Goal: Task Accomplishment & Management: Manage account settings

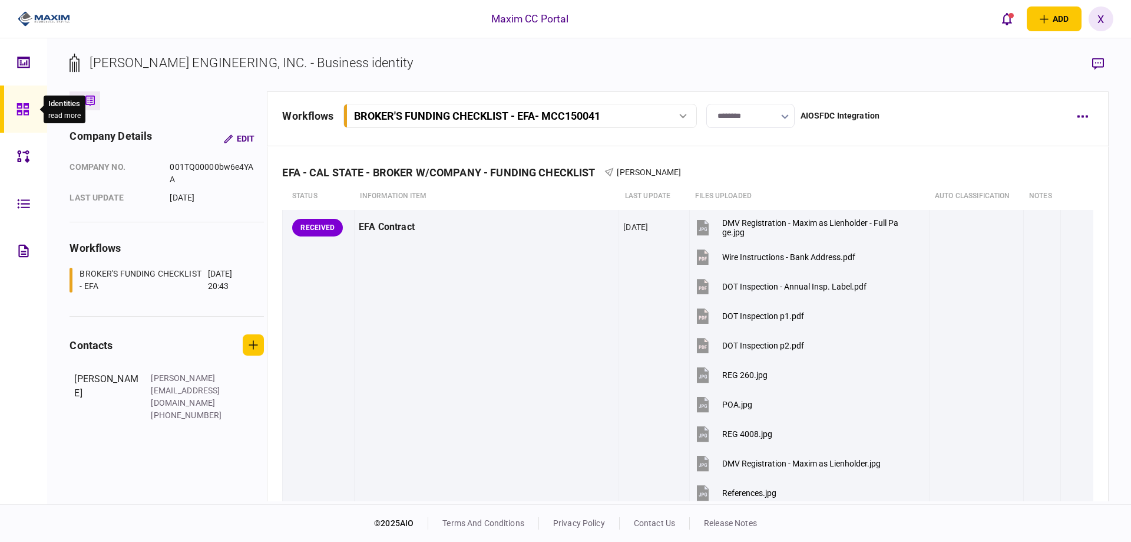
click at [27, 114] on icon at bounding box center [22, 109] width 12 height 12
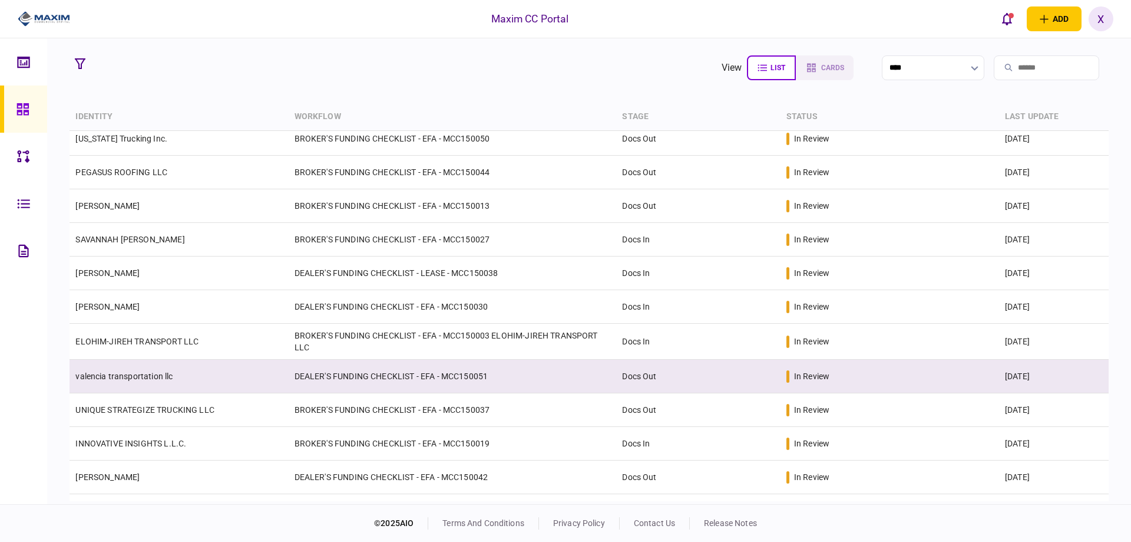
scroll to position [236, 0]
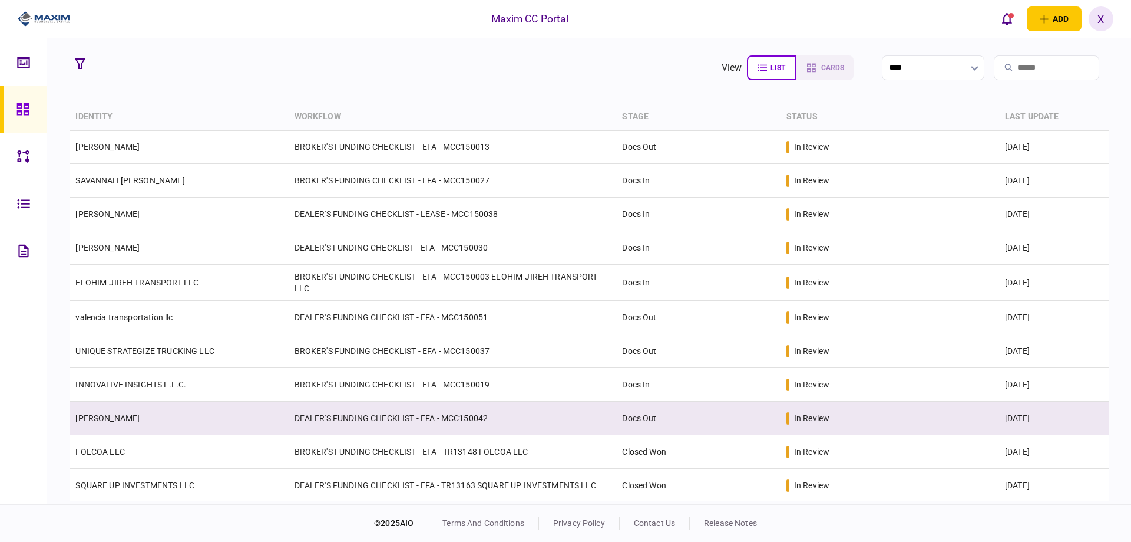
click at [140, 413] on link "ABDIRAZAK SULUB ABDI" at bounding box center [107, 417] width 64 height 9
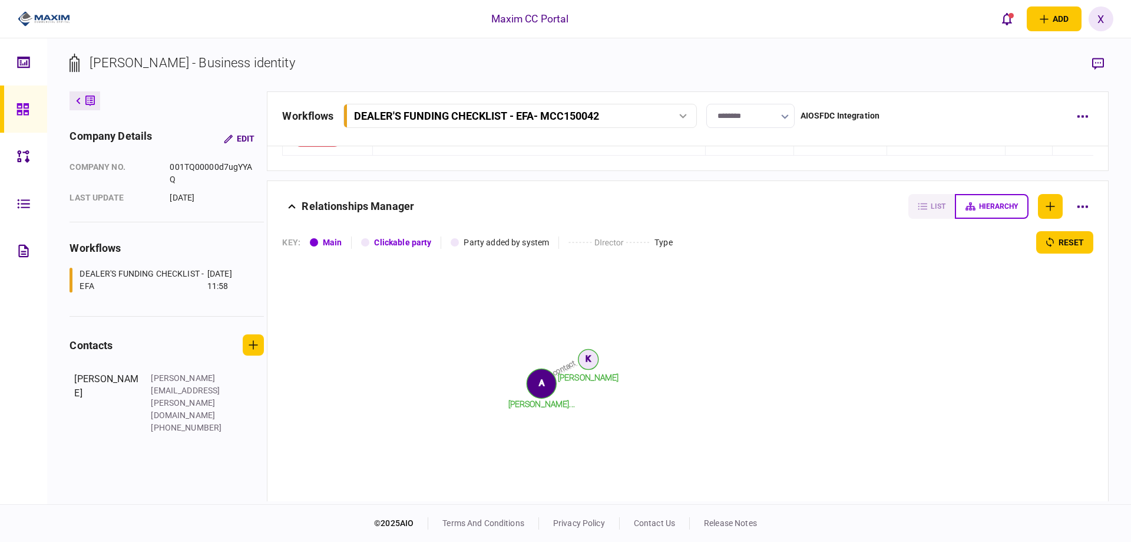
scroll to position [1250, 0]
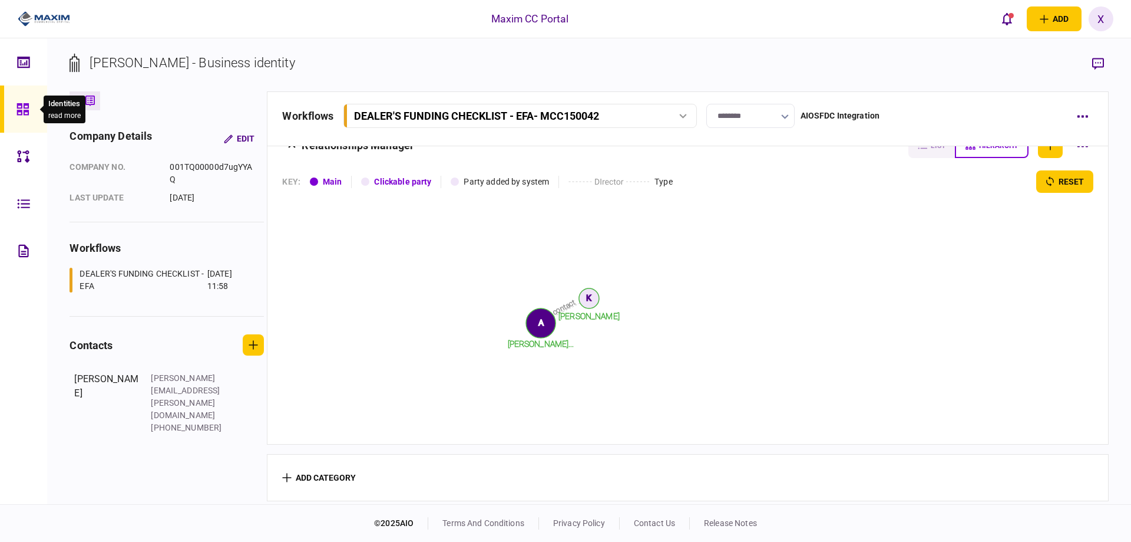
click at [17, 104] on icon at bounding box center [22, 109] width 12 height 12
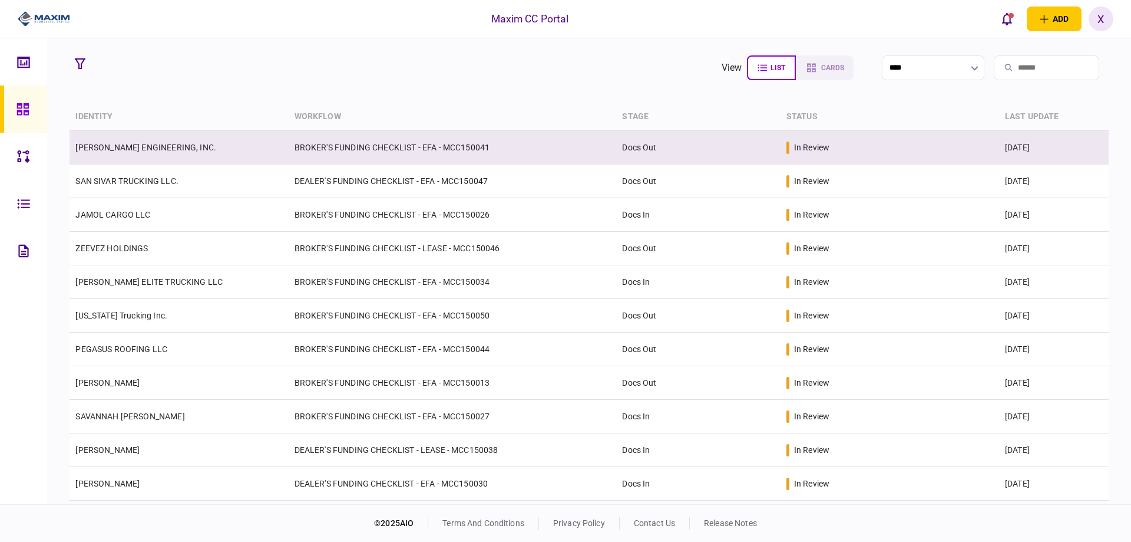
click at [129, 141] on td "FARINO ENGINEERING, INC." at bounding box center [179, 148] width 219 height 34
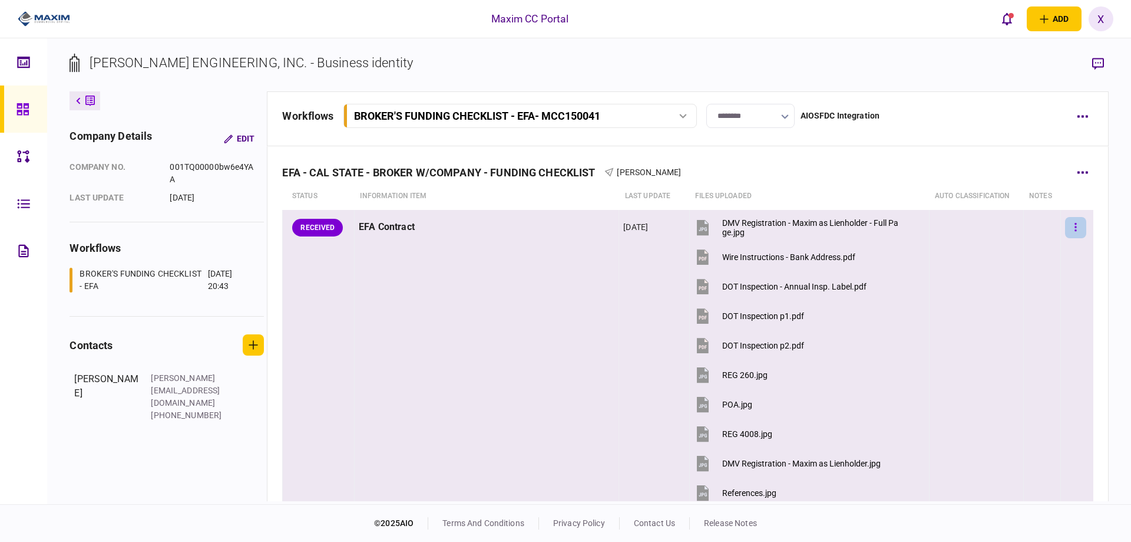
click at [1066, 228] on button "button" at bounding box center [1075, 227] width 21 height 21
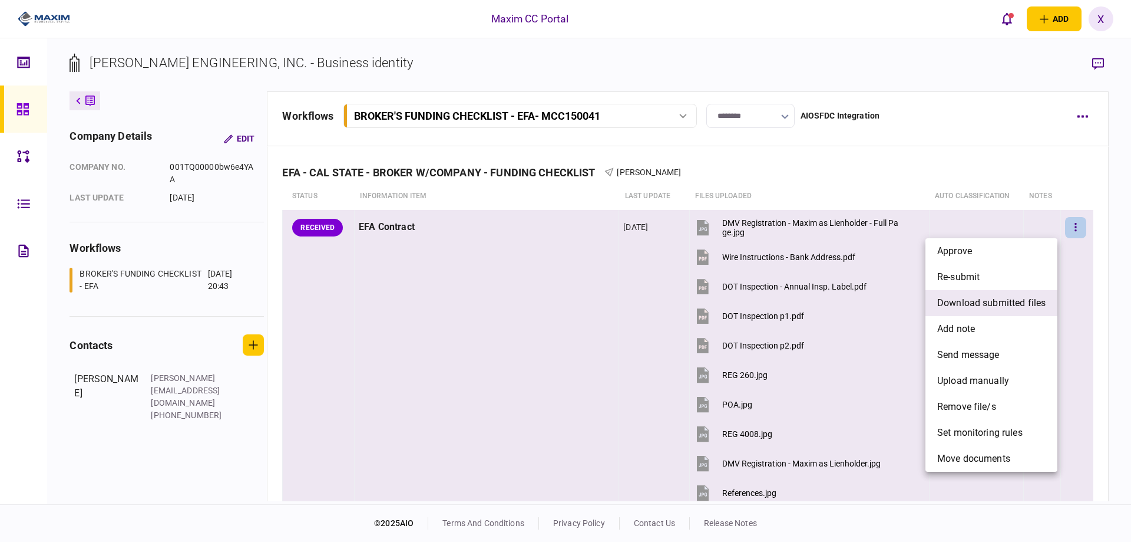
click at [996, 297] on span "download submitted files" at bounding box center [992, 303] width 108 height 14
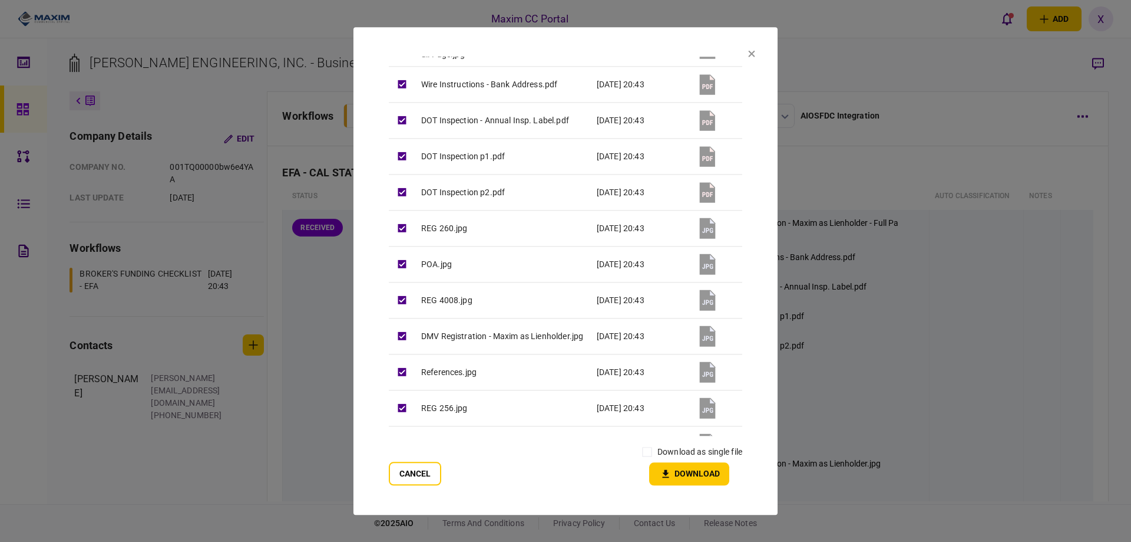
scroll to position [190, 0]
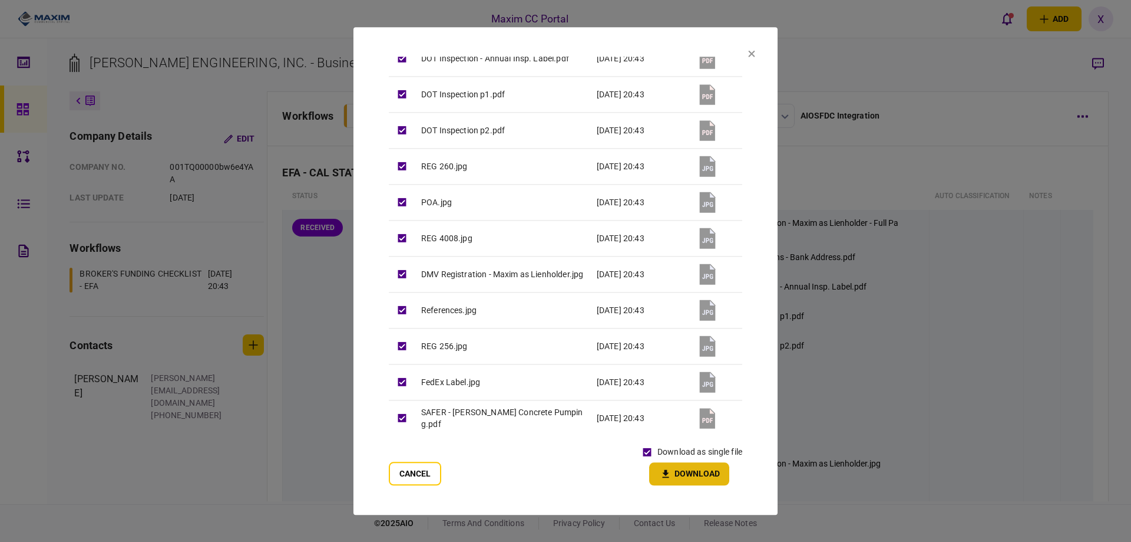
click at [665, 470] on icon "button" at bounding box center [666, 474] width 6 height 8
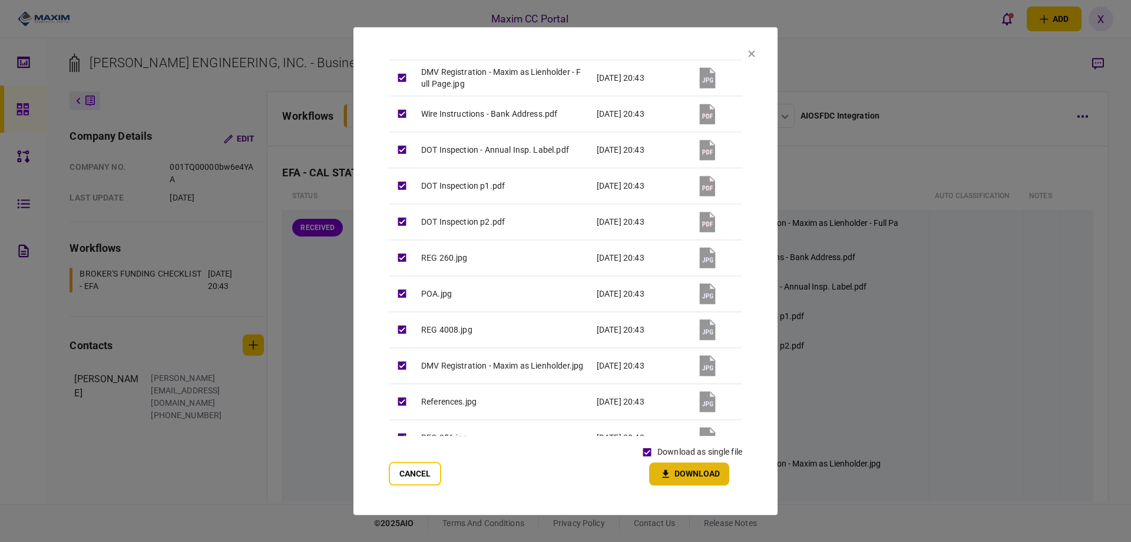
scroll to position [0, 0]
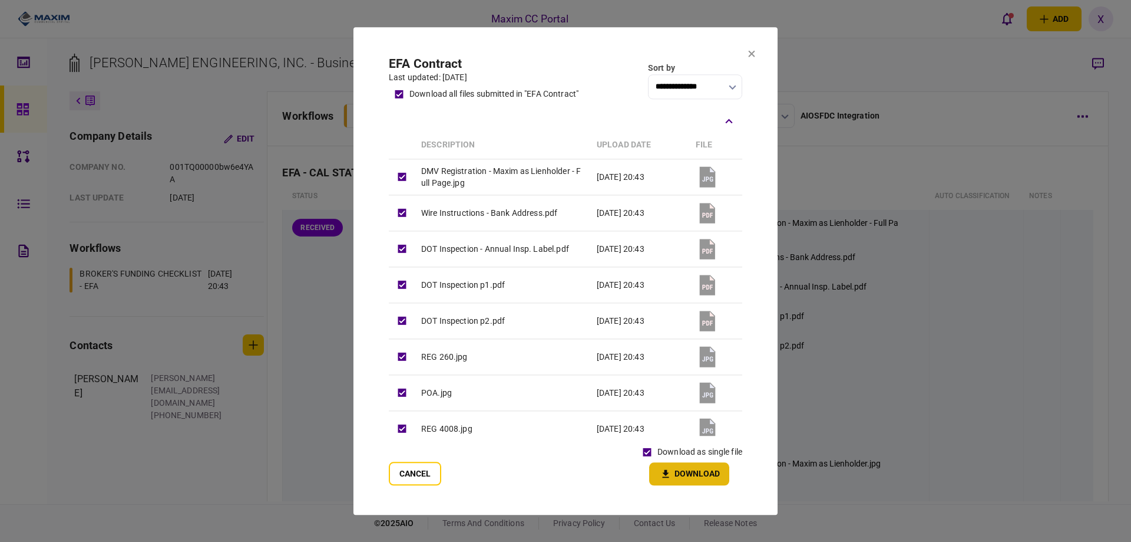
click at [751, 50] on icon at bounding box center [751, 53] width 7 height 7
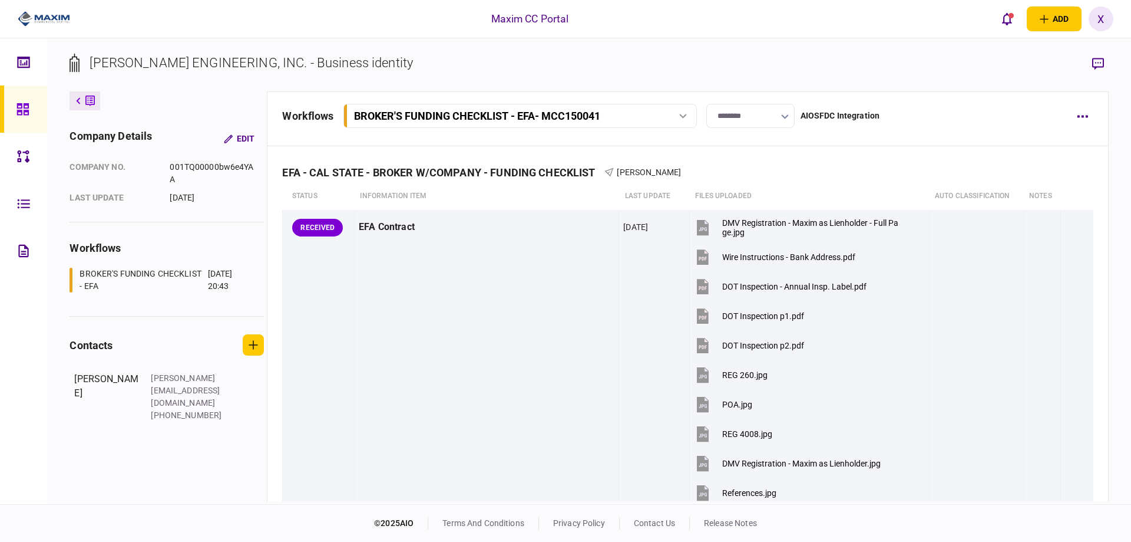
click at [24, 110] on icon at bounding box center [22, 109] width 12 height 12
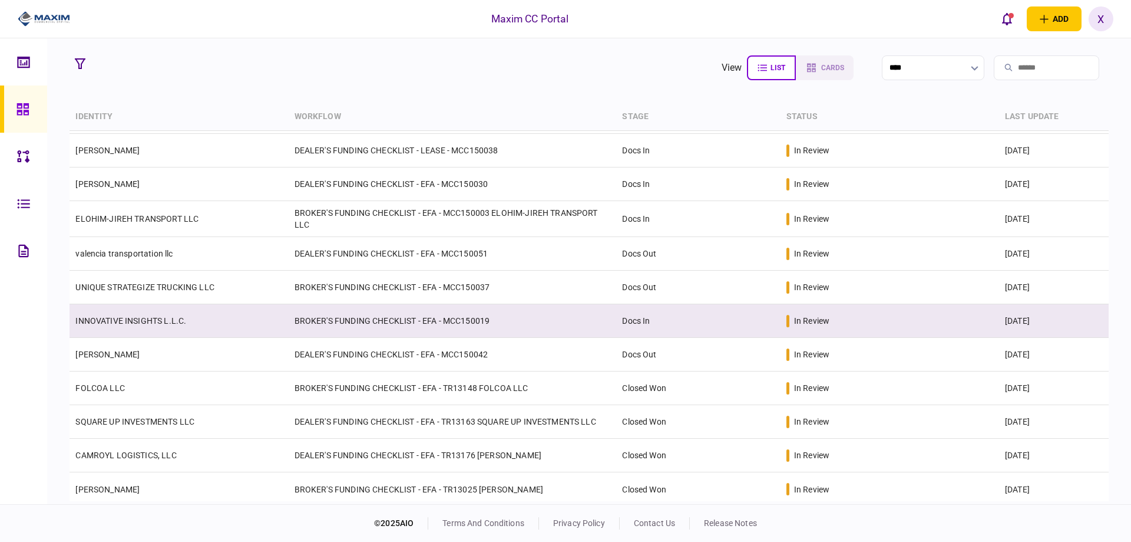
scroll to position [304, 0]
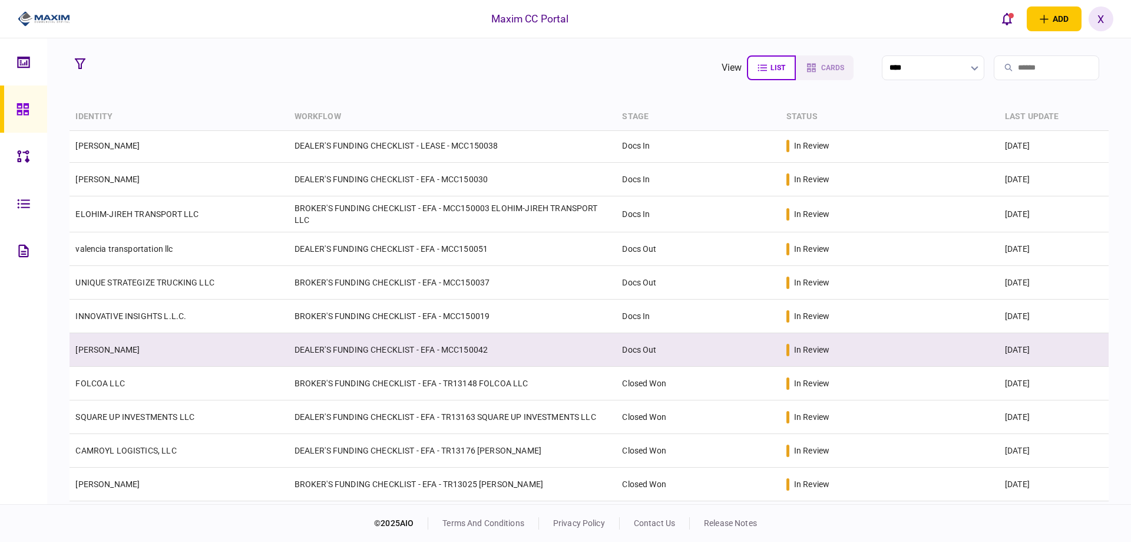
click at [140, 351] on link "ABDIRAZAK SULUB ABDI" at bounding box center [107, 349] width 64 height 9
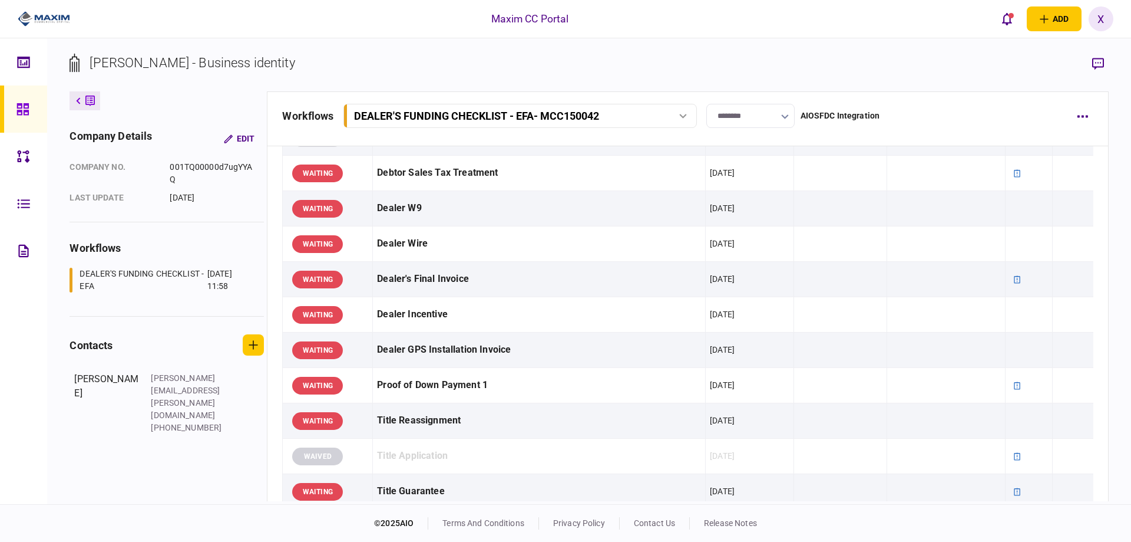
scroll to position [354, 0]
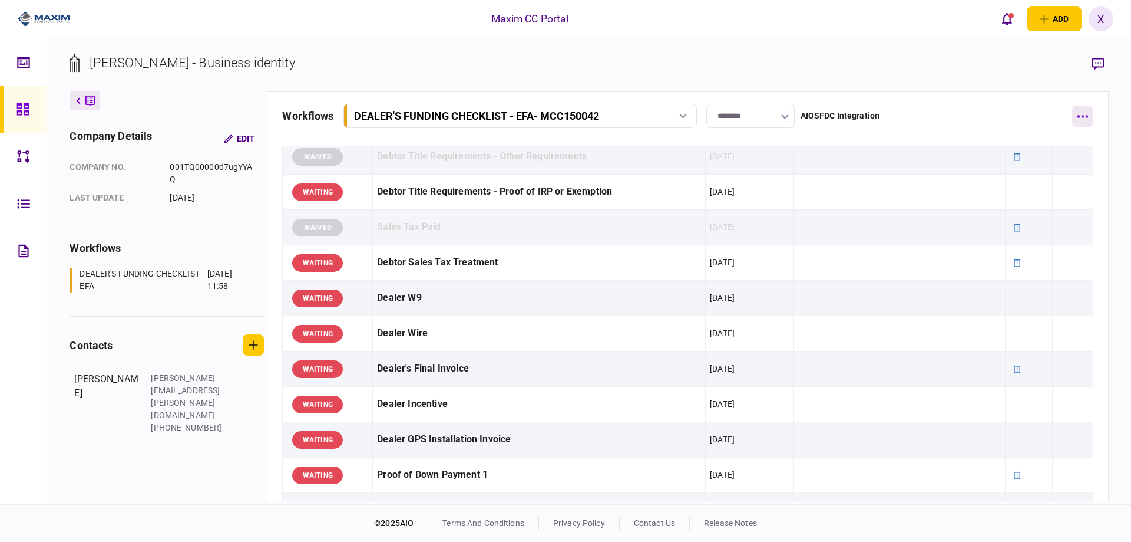
click at [1082, 121] on button "button" at bounding box center [1082, 115] width 21 height 21
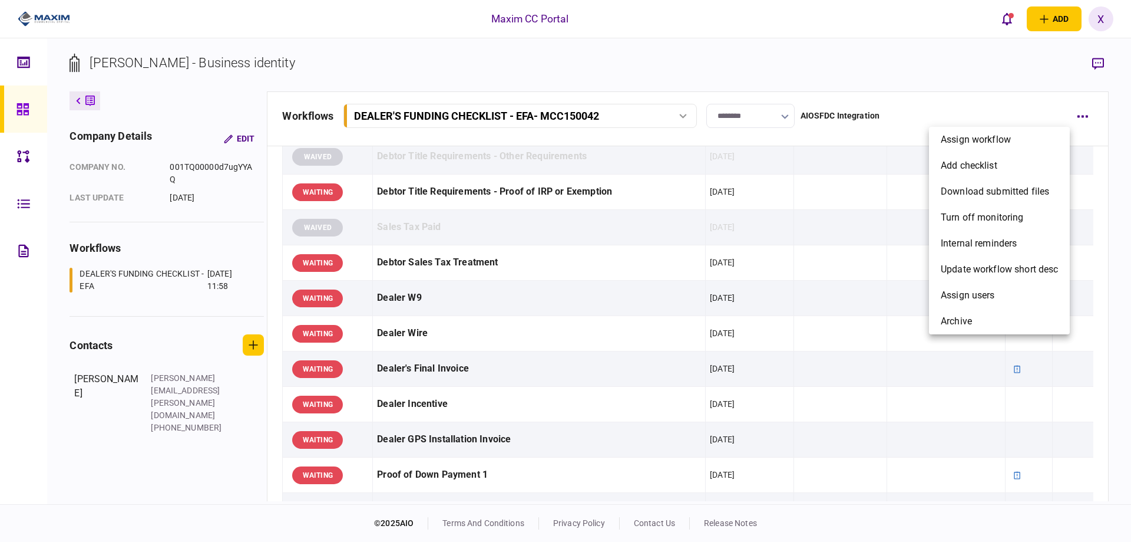
click at [925, 105] on div at bounding box center [565, 271] width 1131 height 542
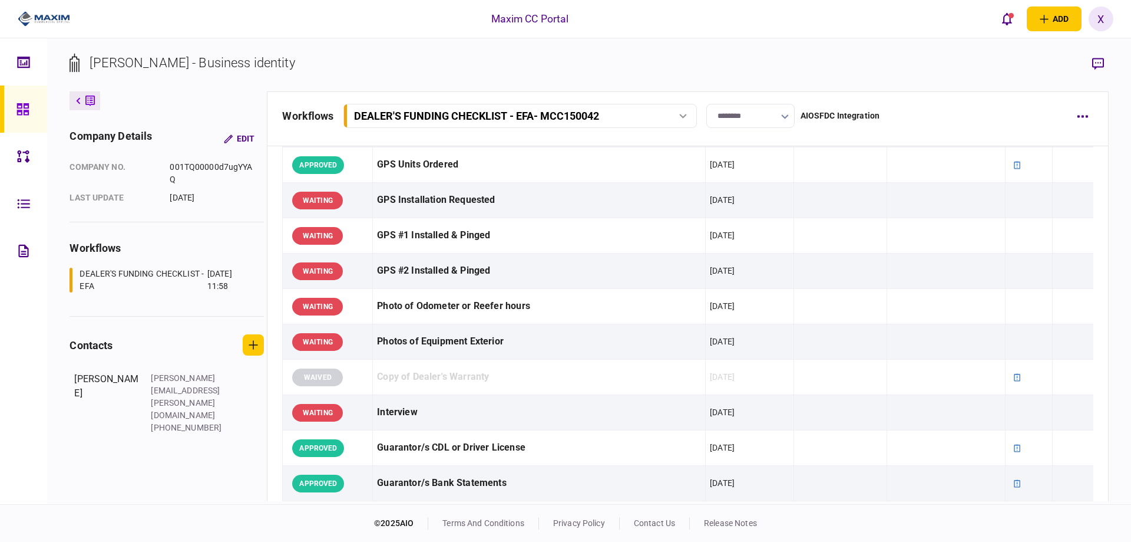
scroll to position [589, 0]
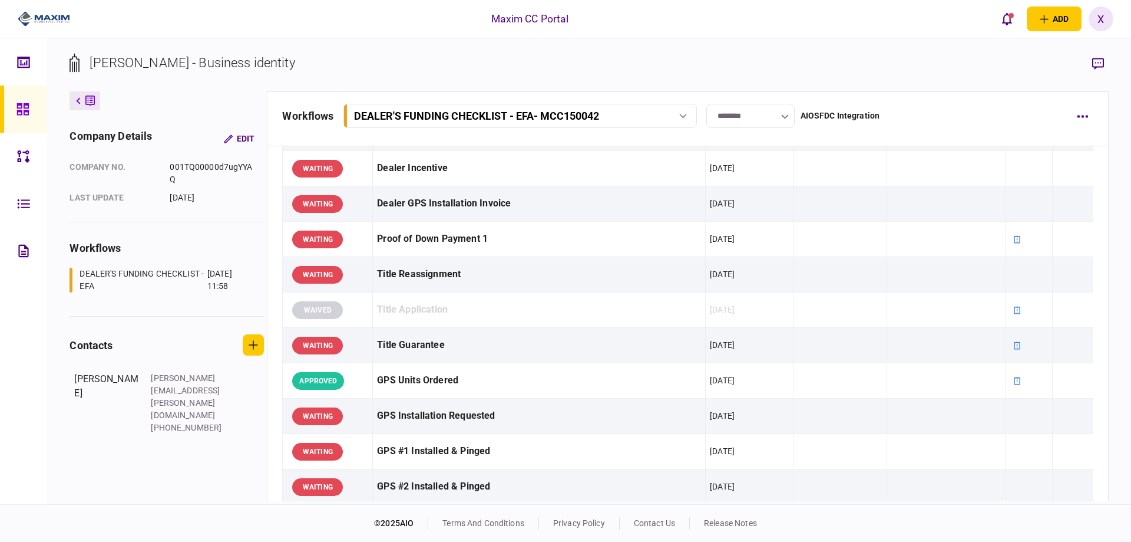
click at [760, 113] on input "********" at bounding box center [751, 116] width 88 height 24
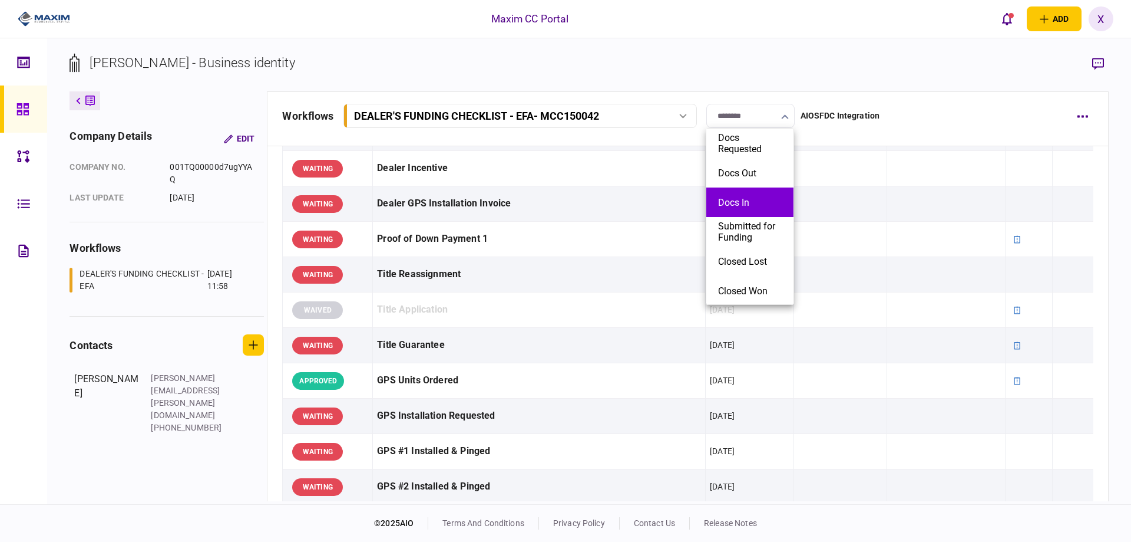
click at [744, 196] on li "Docs In" at bounding box center [750, 201] width 87 height 29
type input "*******"
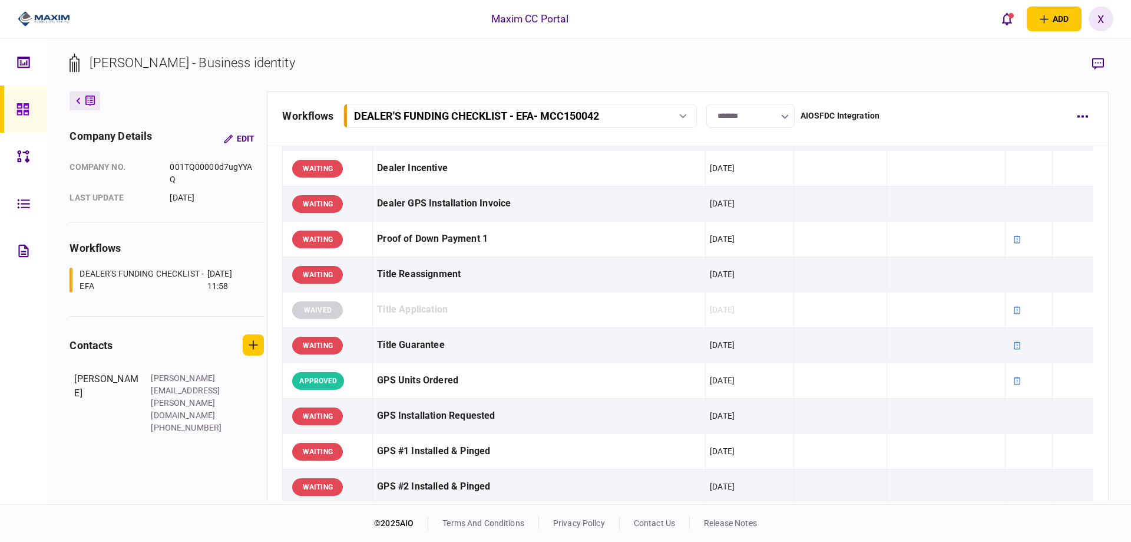
click at [694, 74] on section "ABDIRAZAK SULUB ABDI - Business identity" at bounding box center [589, 72] width 1039 height 38
click at [1087, 115] on icon "button" at bounding box center [1082, 116] width 11 height 3
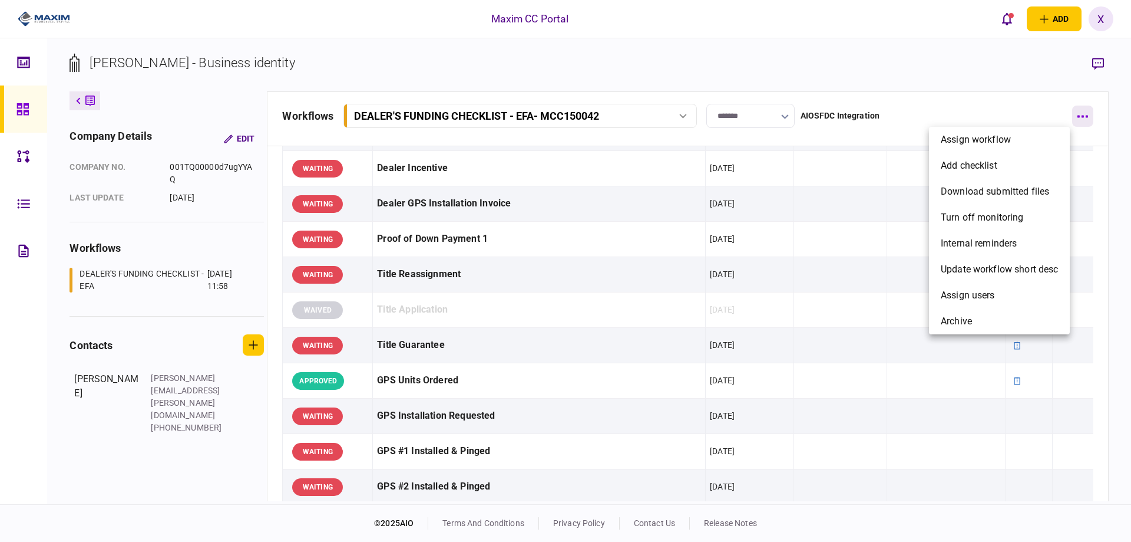
click at [1087, 115] on div at bounding box center [565, 271] width 1131 height 542
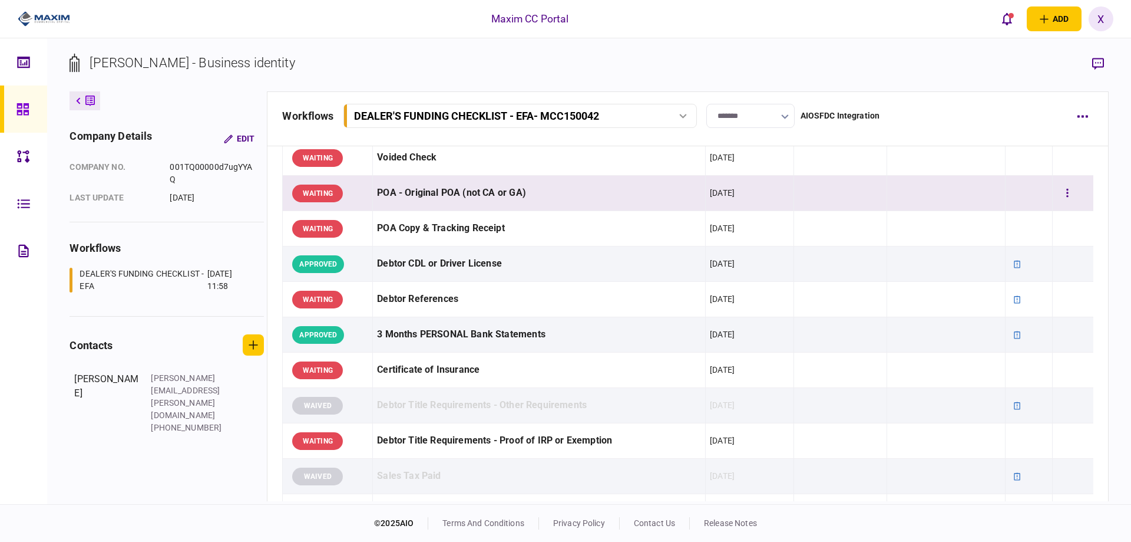
scroll to position [0, 0]
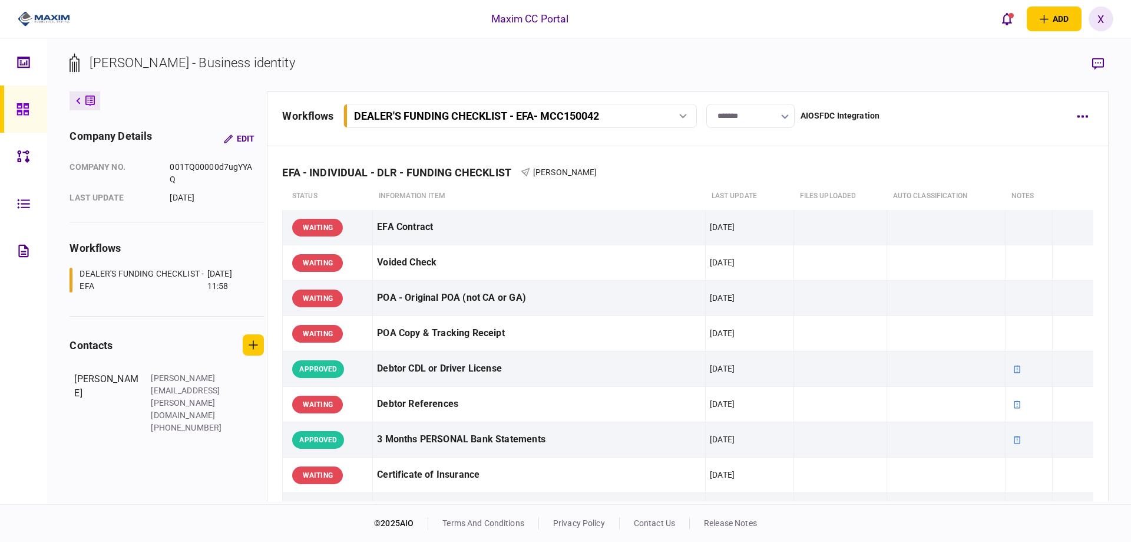
click at [854, 121] on div "AIOSFDC Integration" at bounding box center [841, 116] width 80 height 12
click at [1078, 115] on icon "button" at bounding box center [1083, 116] width 11 height 2
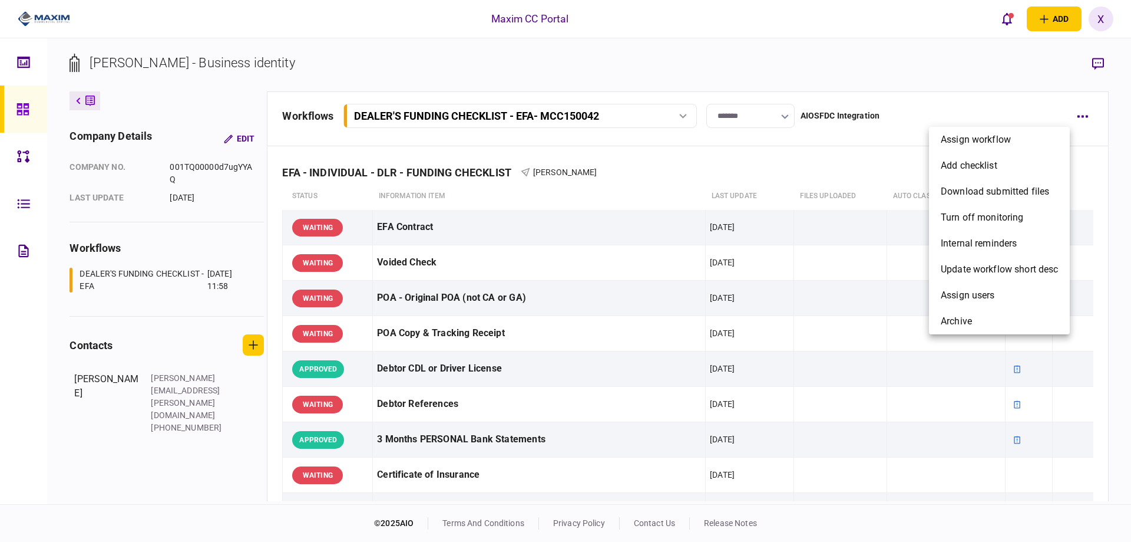
click at [860, 117] on div at bounding box center [565, 271] width 1131 height 542
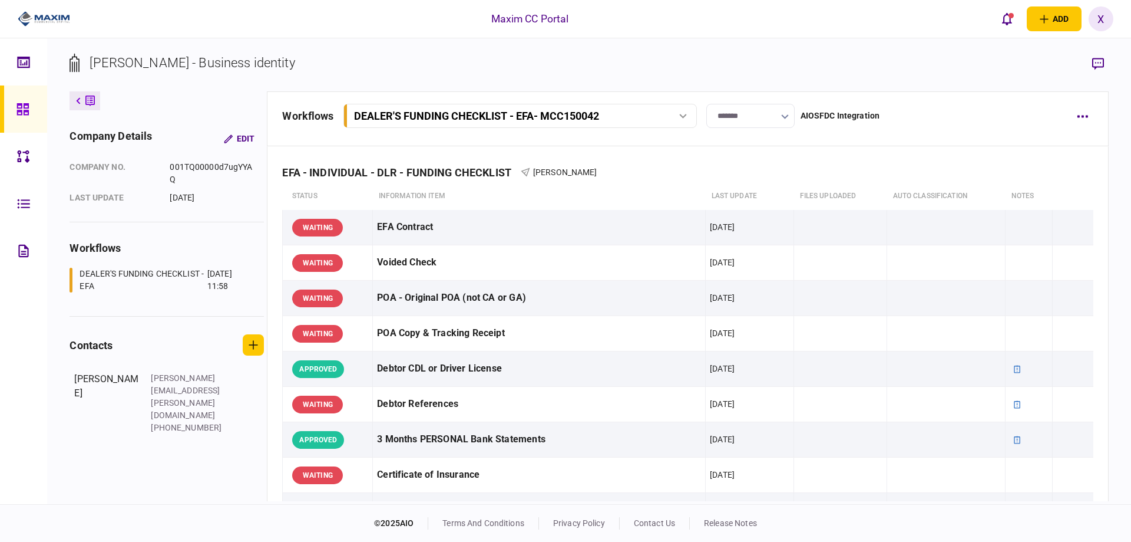
click at [620, 114] on div "DEALER'S FUNDING CHECKLIST - EFA - MCC150042" at bounding box center [506, 116] width 305 height 12
click at [617, 113] on div "DEALER'S FUNDING CHECKLIST - EFA - MCC150042" at bounding box center [506, 116] width 305 height 12
click at [87, 97] on icon at bounding box center [89, 101] width 9 height 12
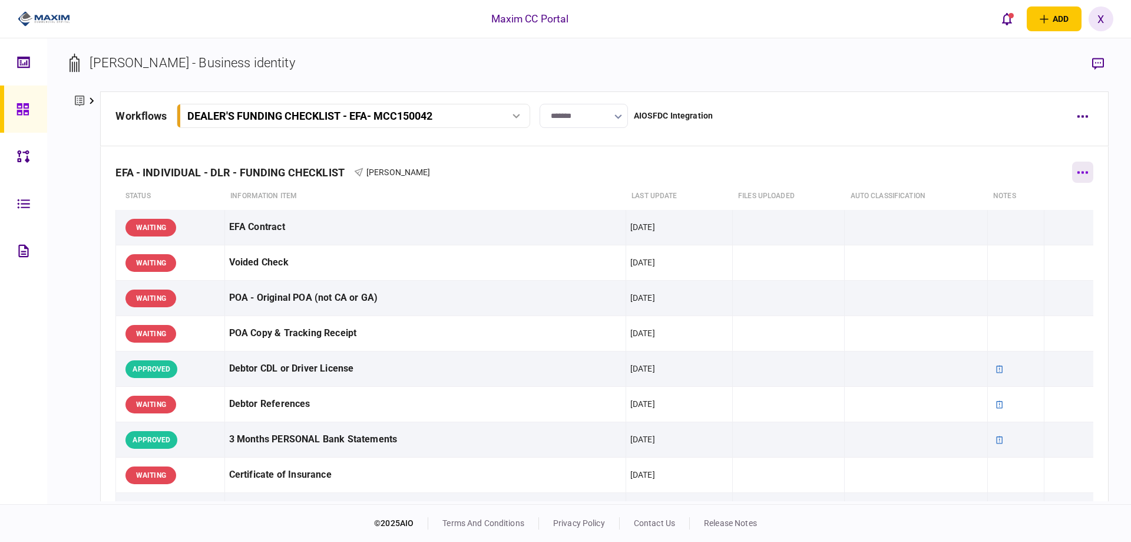
click at [1078, 173] on icon "button" at bounding box center [1083, 172] width 11 height 2
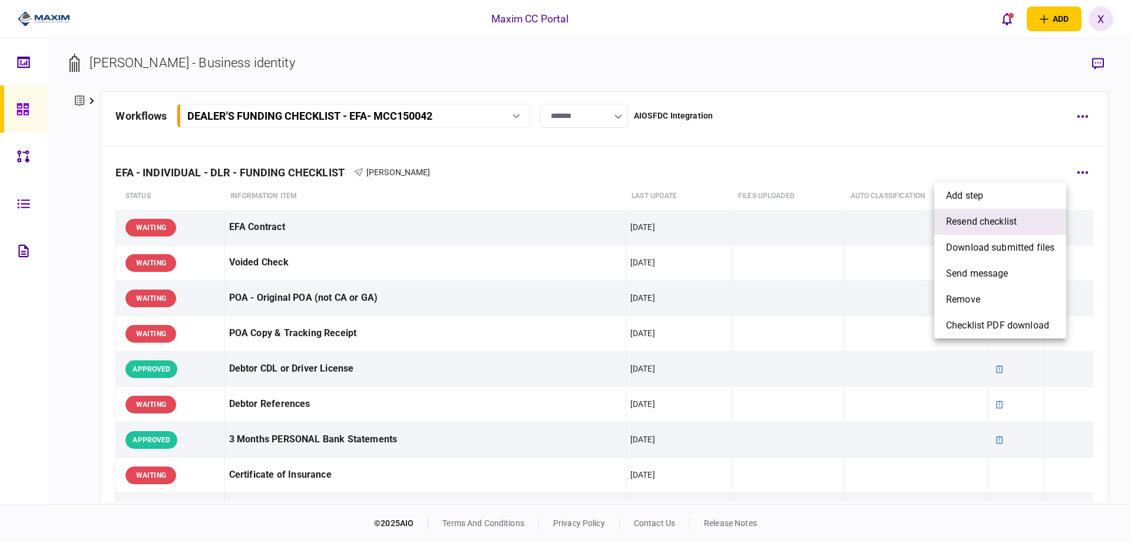
click at [1008, 213] on li "resend checklist" at bounding box center [1001, 222] width 132 height 26
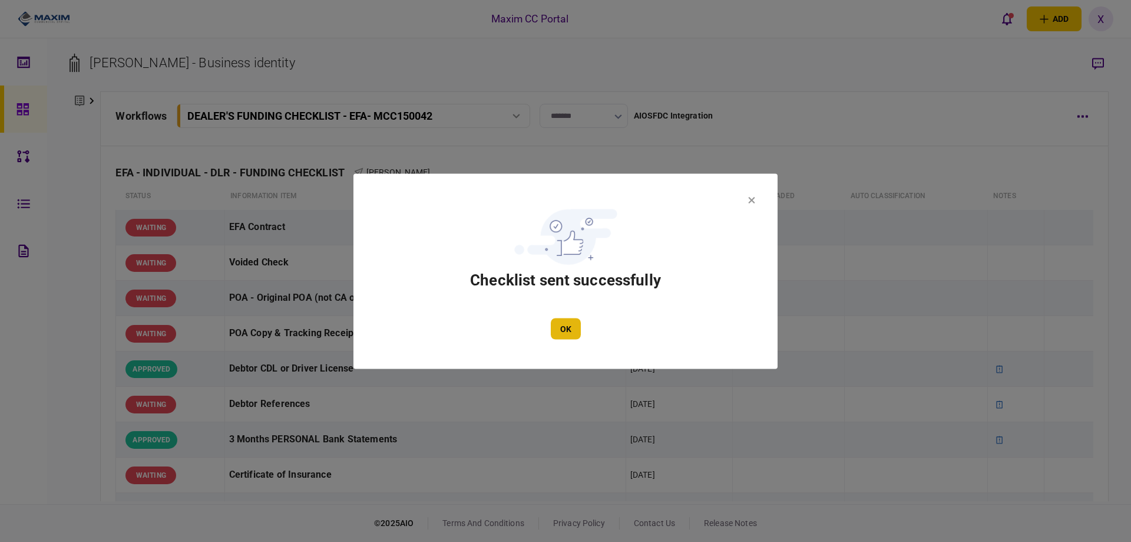
click at [567, 326] on button "OK" at bounding box center [566, 328] width 30 height 21
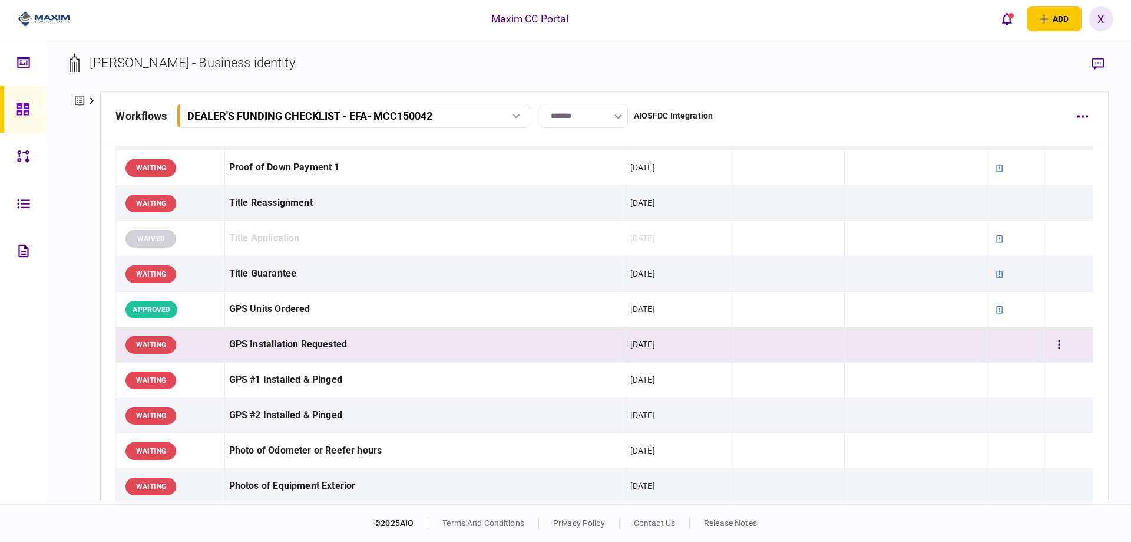
scroll to position [307, 0]
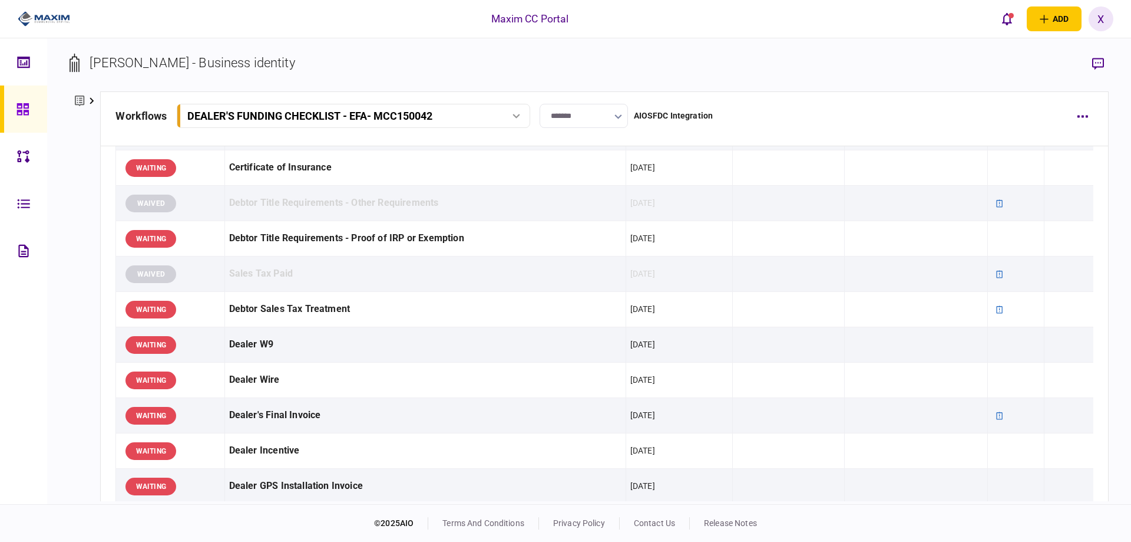
click at [50, 18] on img at bounding box center [44, 19] width 52 height 18
click at [15, 104] on link at bounding box center [23, 108] width 47 height 47
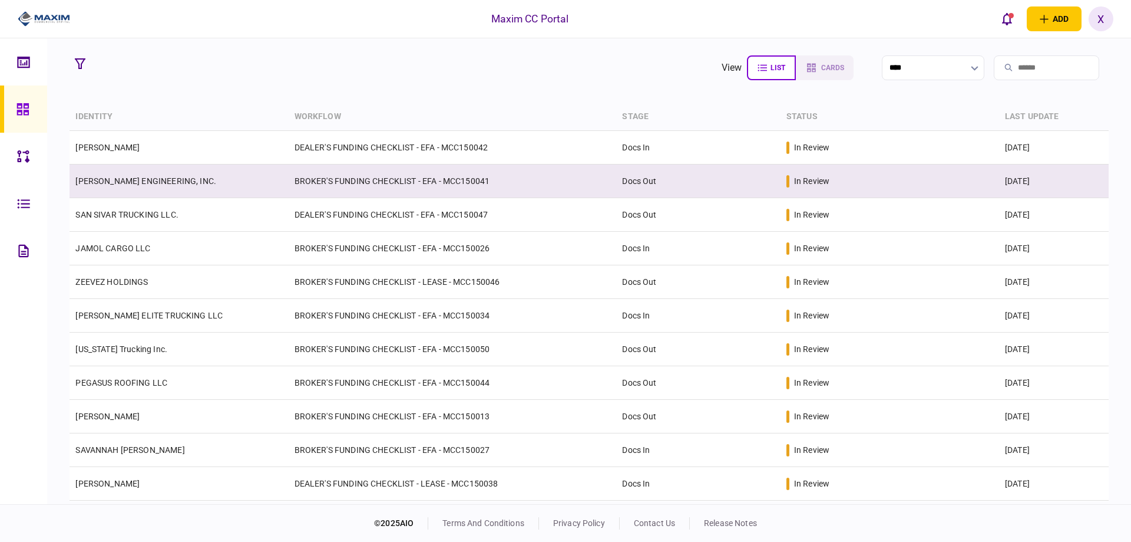
click at [115, 181] on link "FARINO ENGINEERING, INC." at bounding box center [145, 180] width 141 height 9
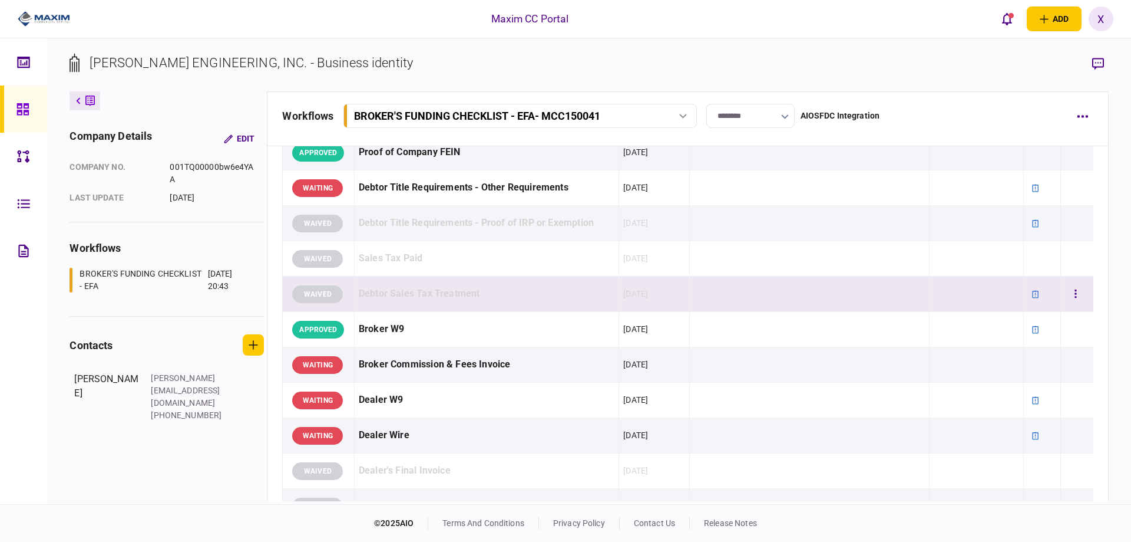
scroll to position [884, 0]
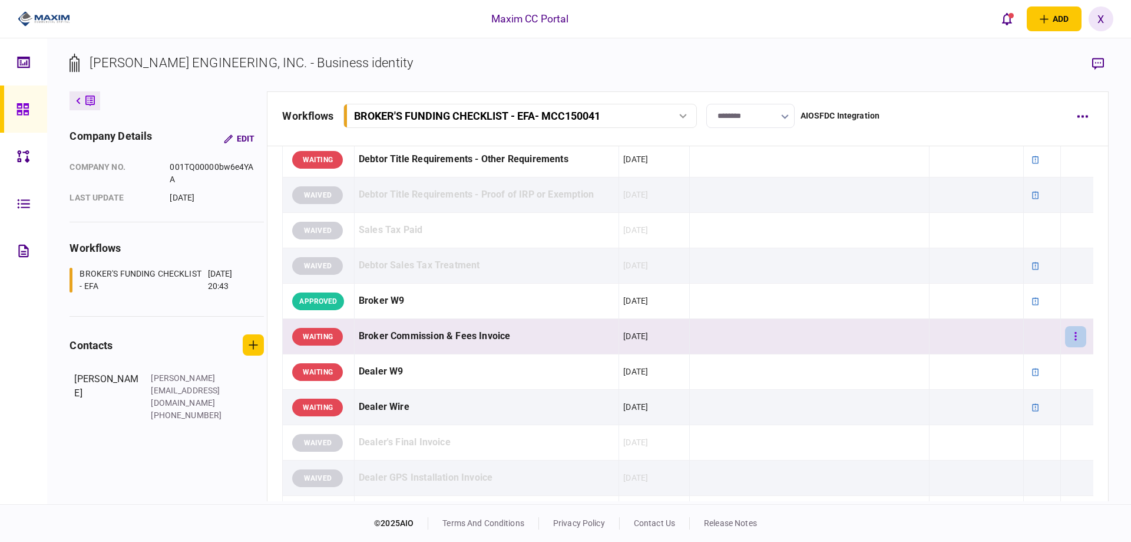
click at [1070, 337] on button "button" at bounding box center [1075, 336] width 21 height 21
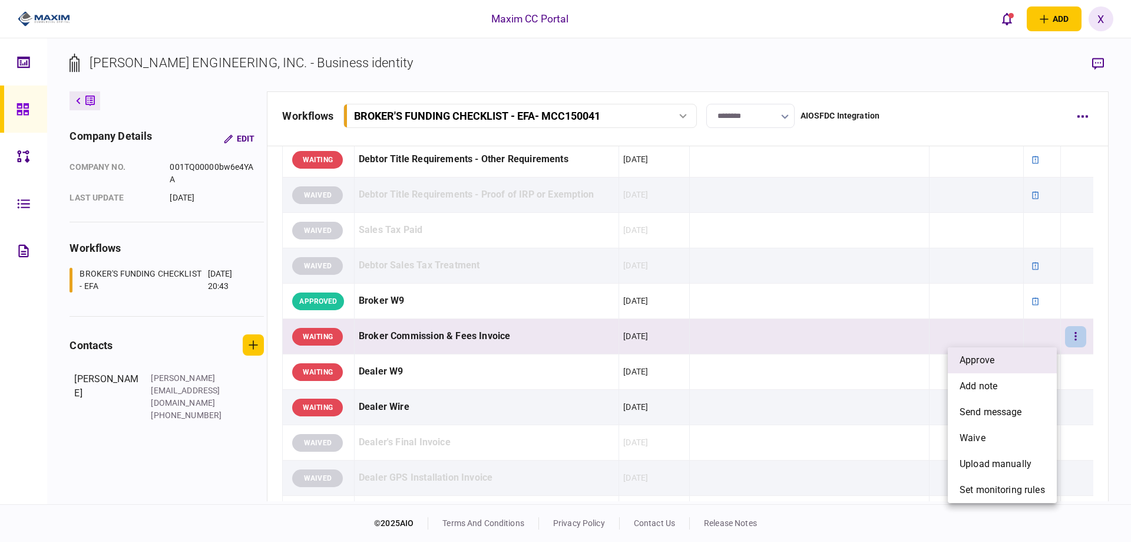
click at [1022, 358] on li "approve" at bounding box center [1002, 360] width 109 height 26
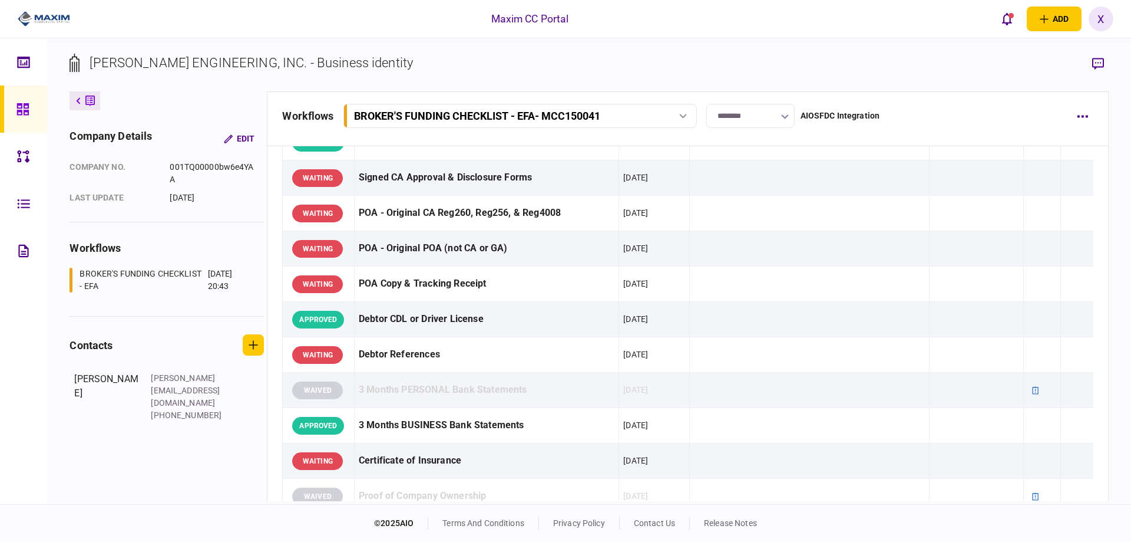
scroll to position [471, 0]
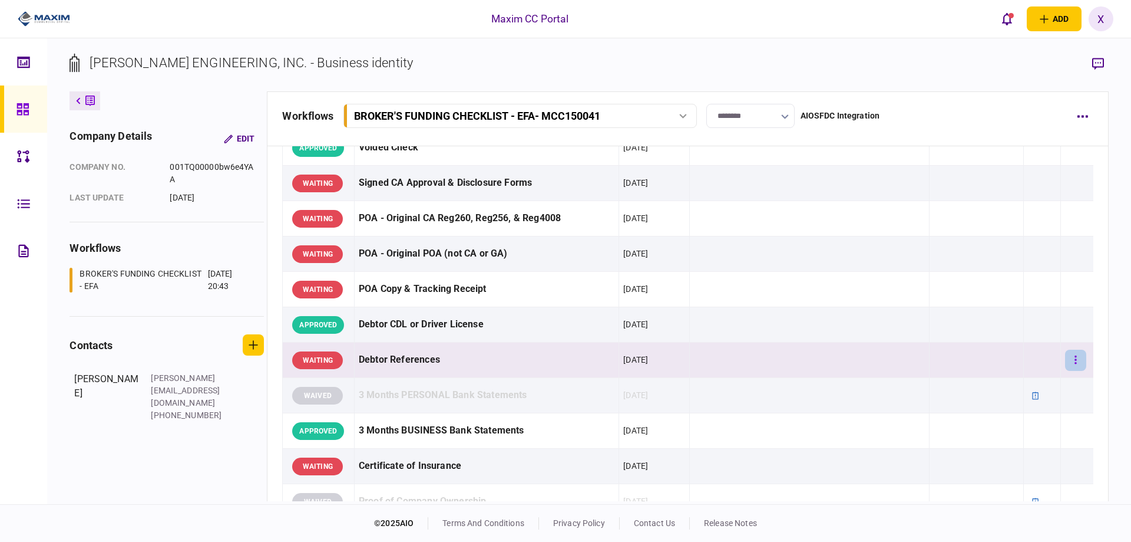
click at [1068, 354] on button "button" at bounding box center [1075, 359] width 21 height 21
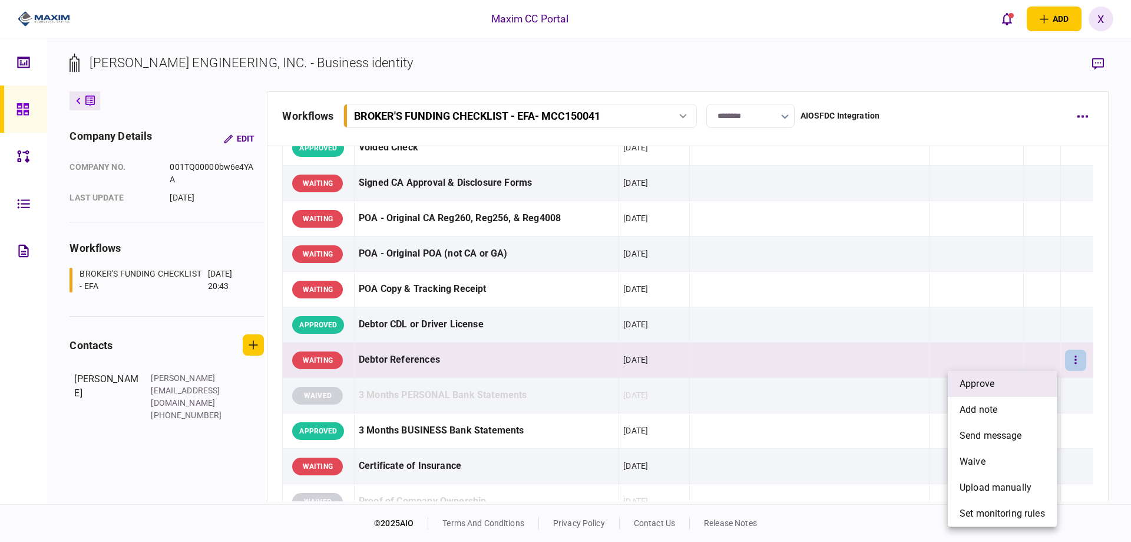
click at [1008, 377] on li "approve" at bounding box center [1002, 384] width 109 height 26
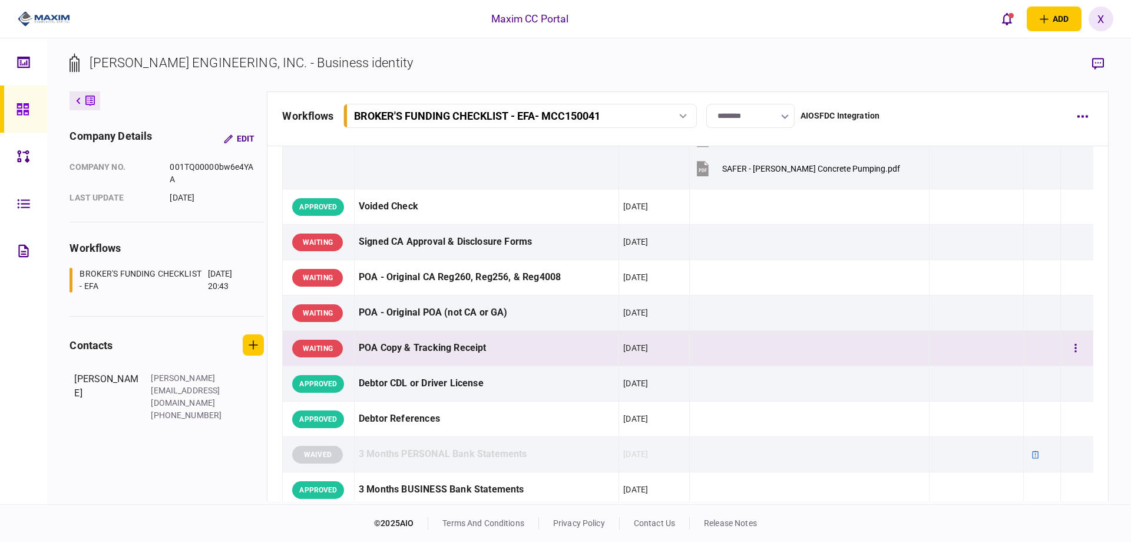
scroll to position [354, 0]
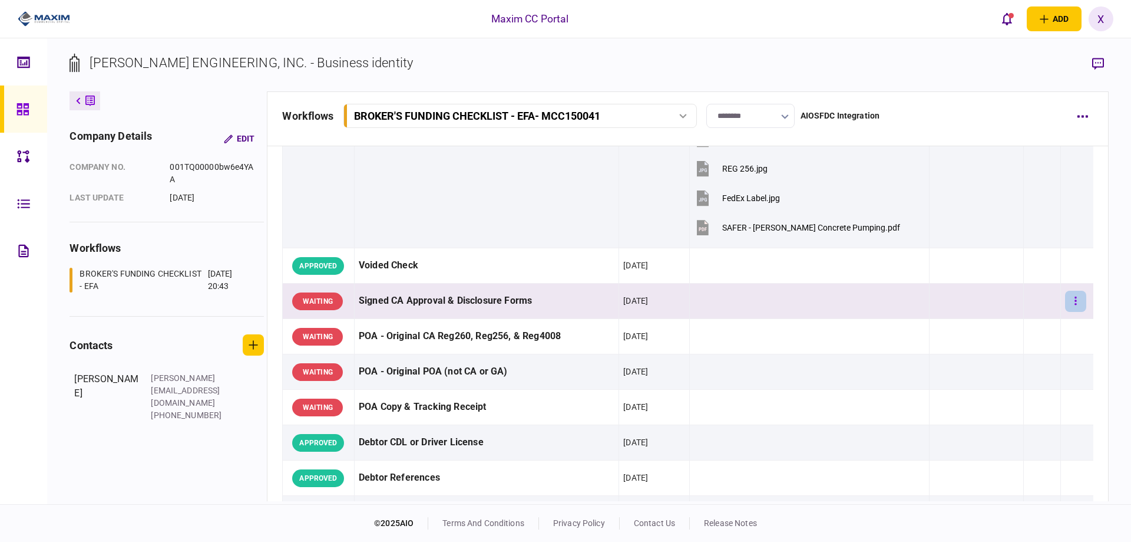
click at [1075, 295] on icon "button" at bounding box center [1076, 300] width 2 height 11
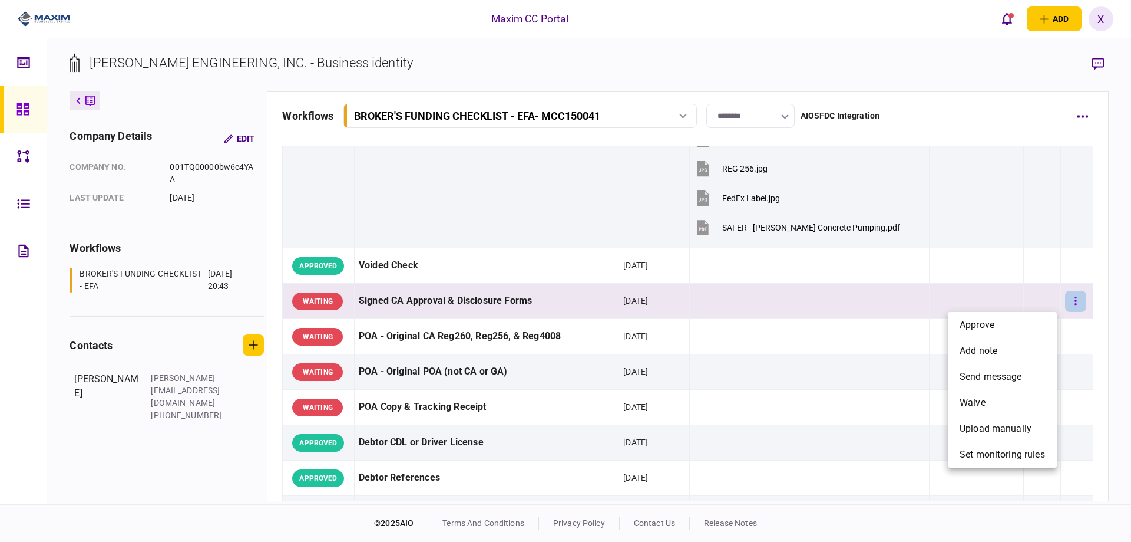
click at [1068, 295] on div at bounding box center [565, 271] width 1131 height 542
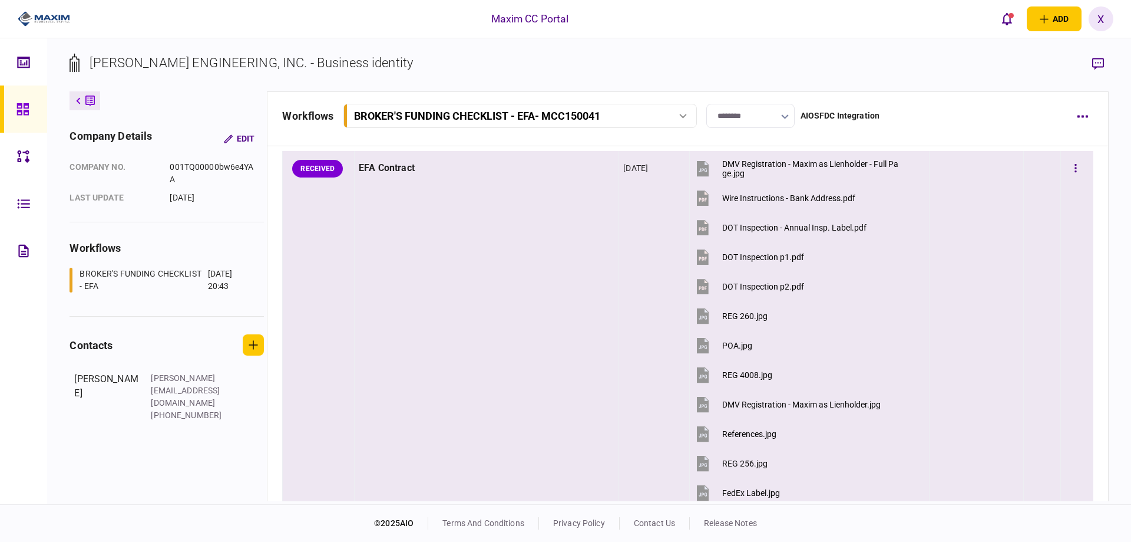
scroll to position [0, 0]
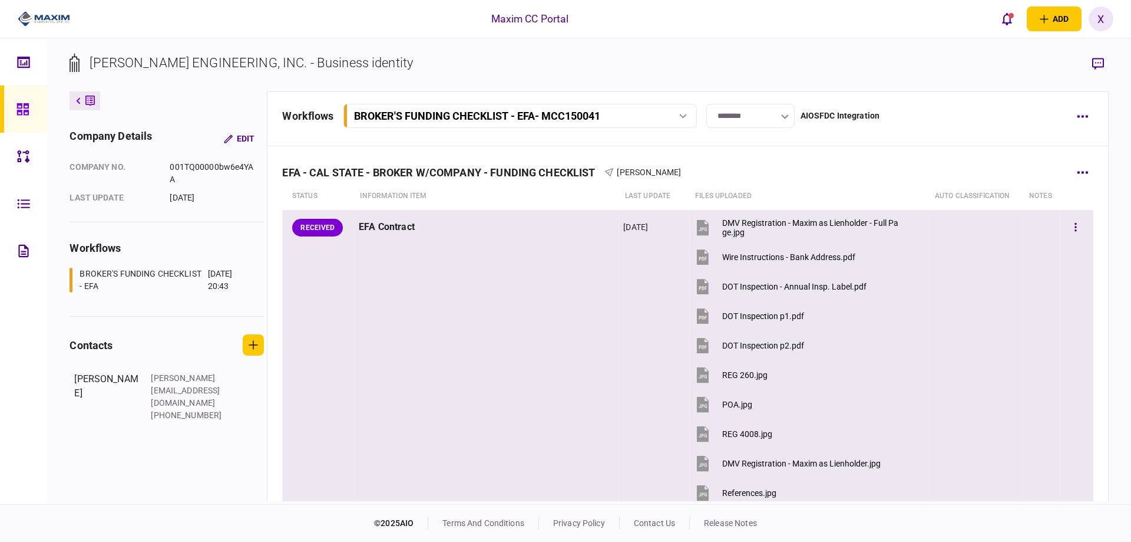
click at [315, 227] on div "RECEIVED" at bounding box center [317, 228] width 51 height 18
click at [1076, 222] on button "button" at bounding box center [1075, 227] width 21 height 21
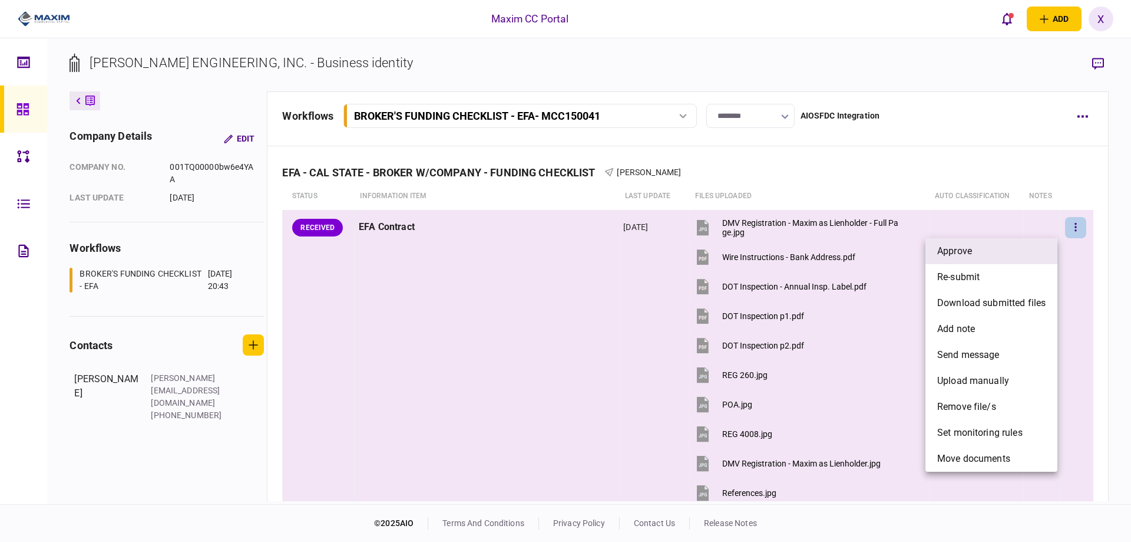
click at [1051, 245] on li "approve" at bounding box center [992, 251] width 132 height 26
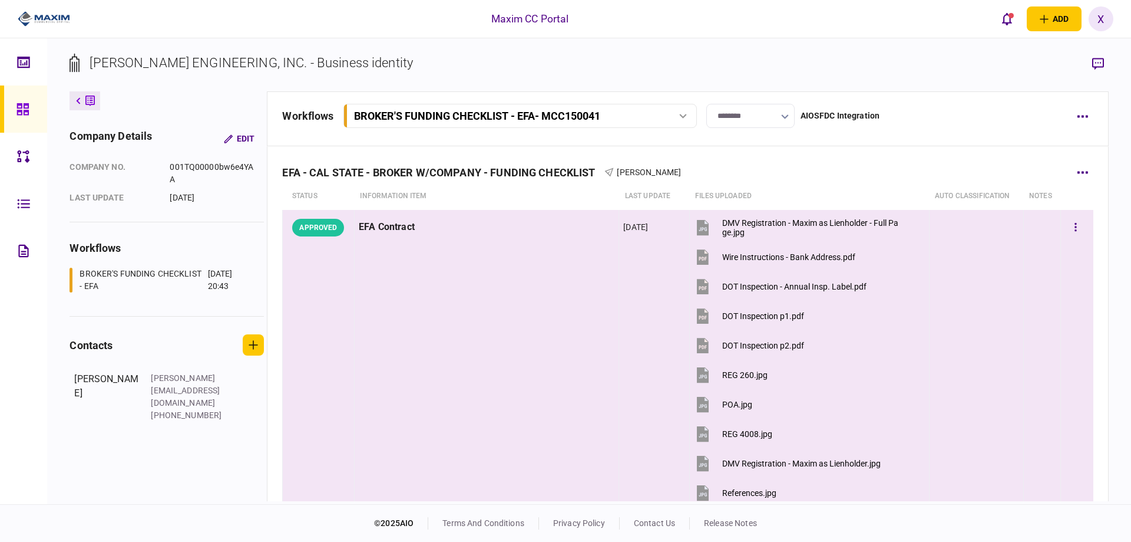
scroll to position [118, 0]
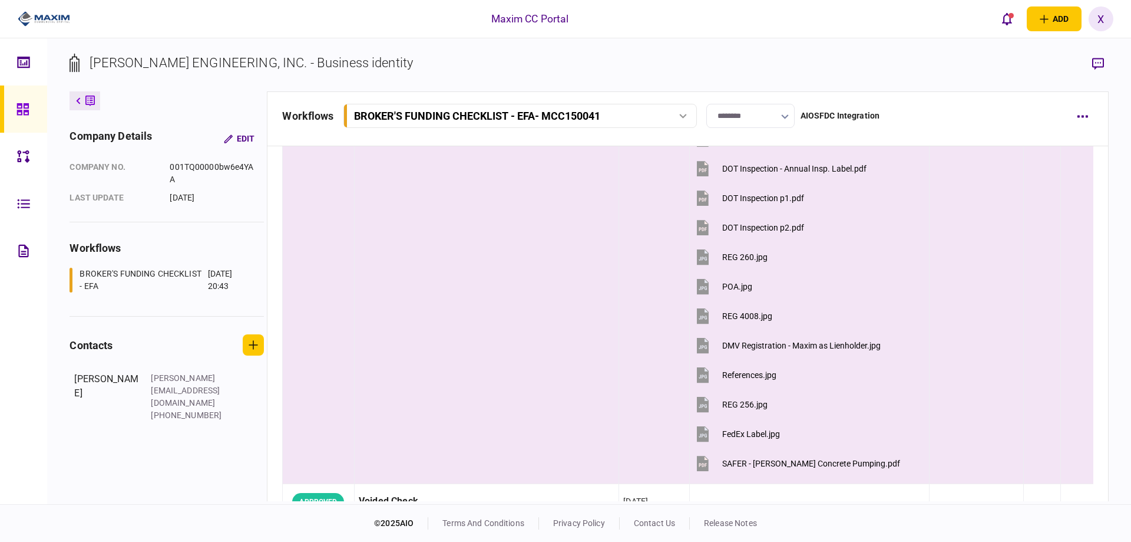
click at [694, 288] on icon at bounding box center [703, 287] width 18 height 18
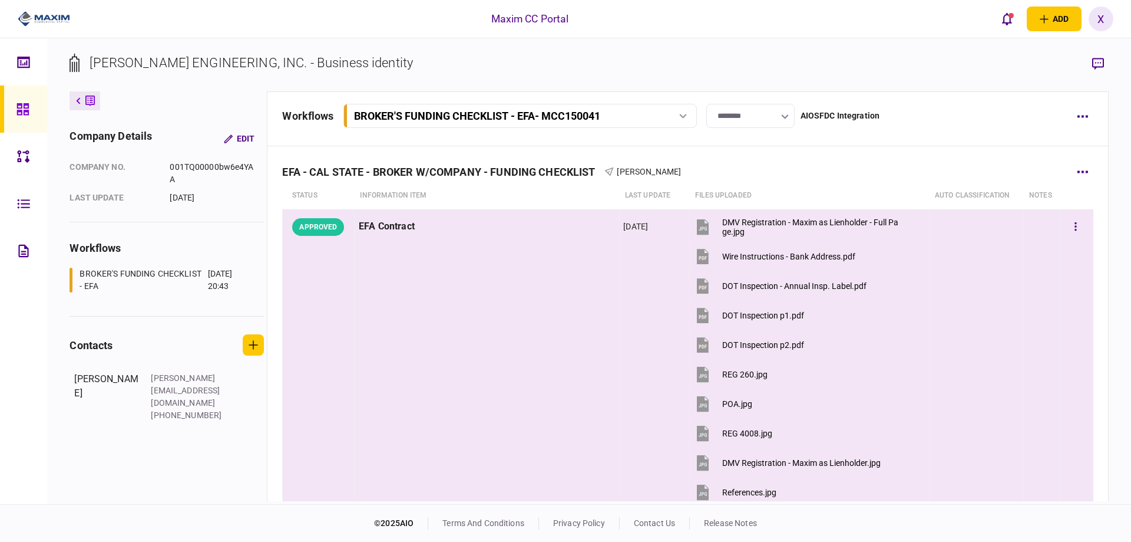
scroll to position [0, 0]
click at [1072, 232] on button "button" at bounding box center [1075, 227] width 21 height 21
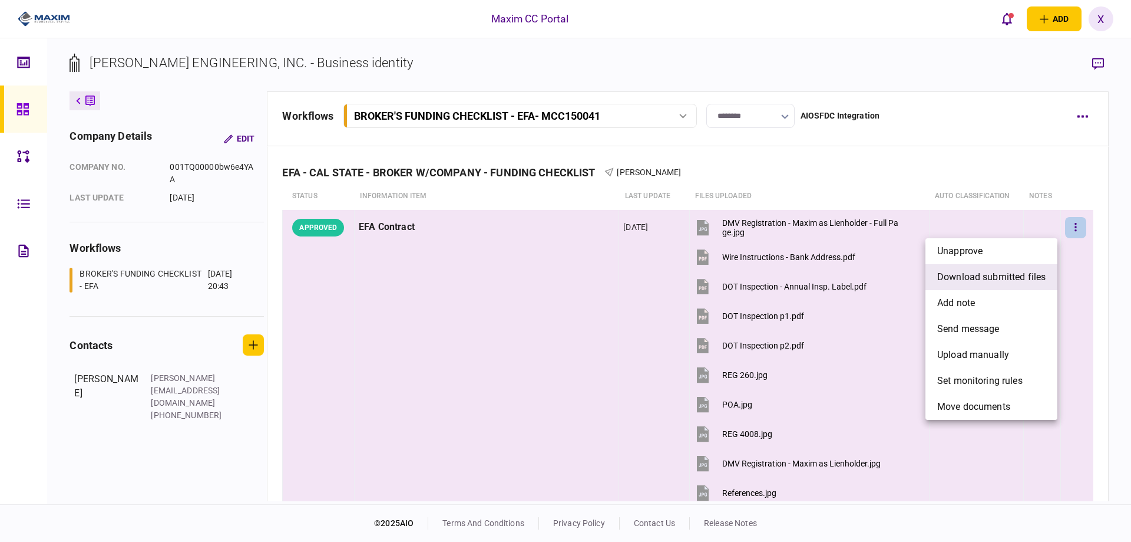
click at [996, 270] on span "download submitted files" at bounding box center [992, 277] width 108 height 14
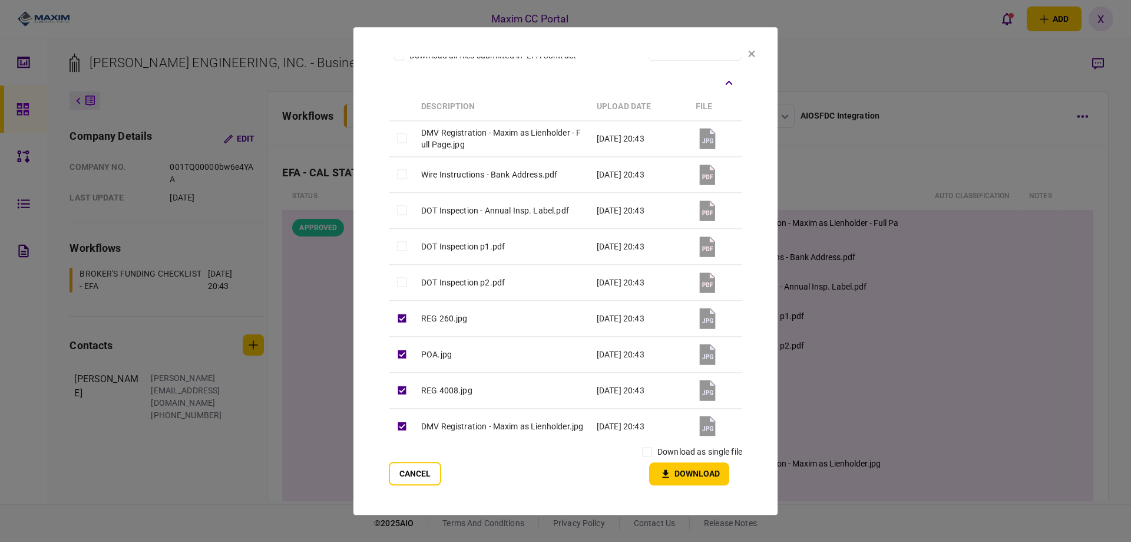
scroll to position [59, 0]
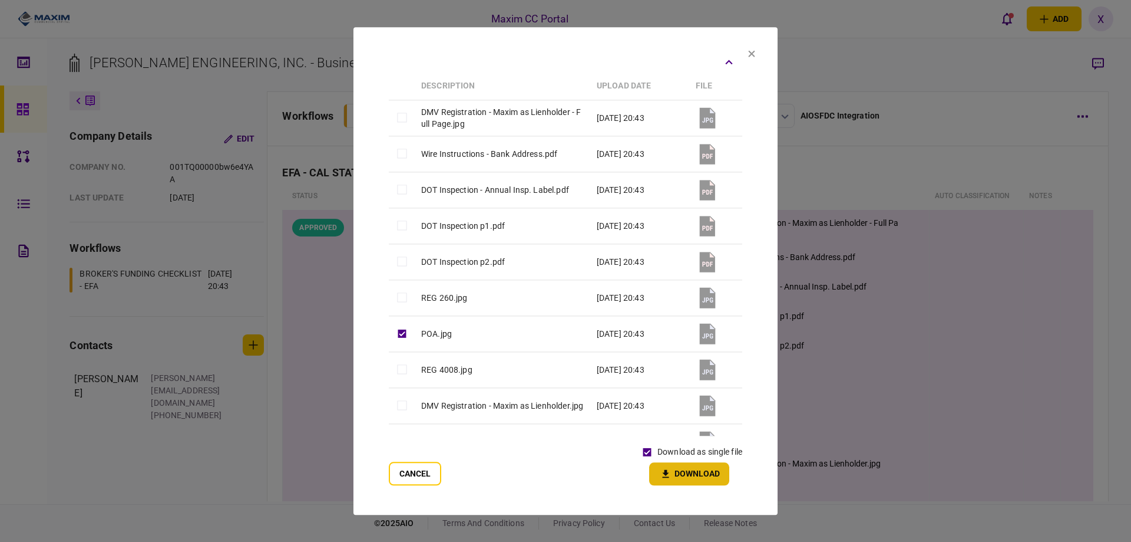
click at [659, 465] on button "Download" at bounding box center [689, 473] width 80 height 23
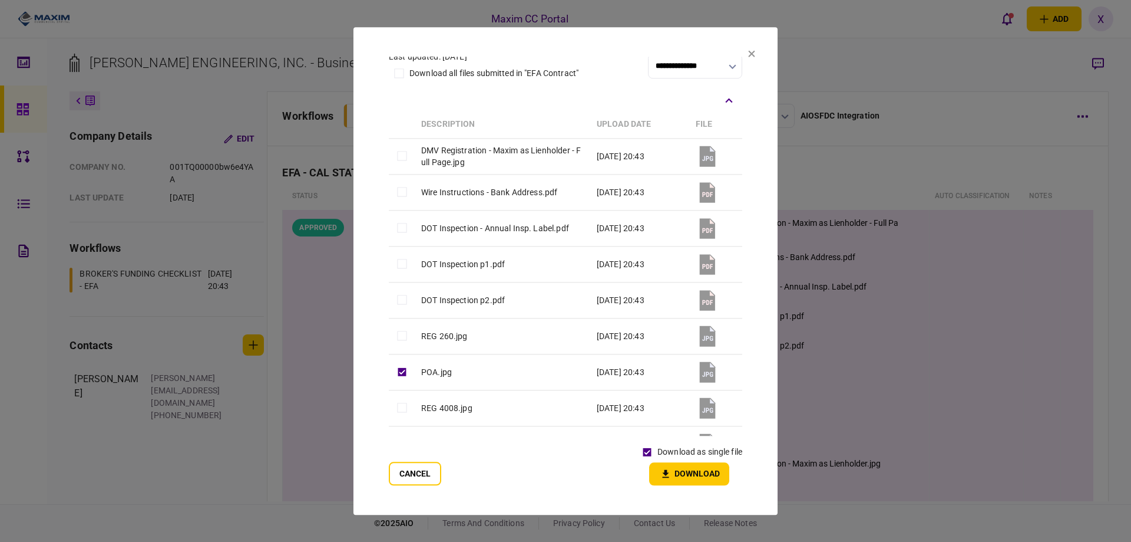
scroll to position [0, 0]
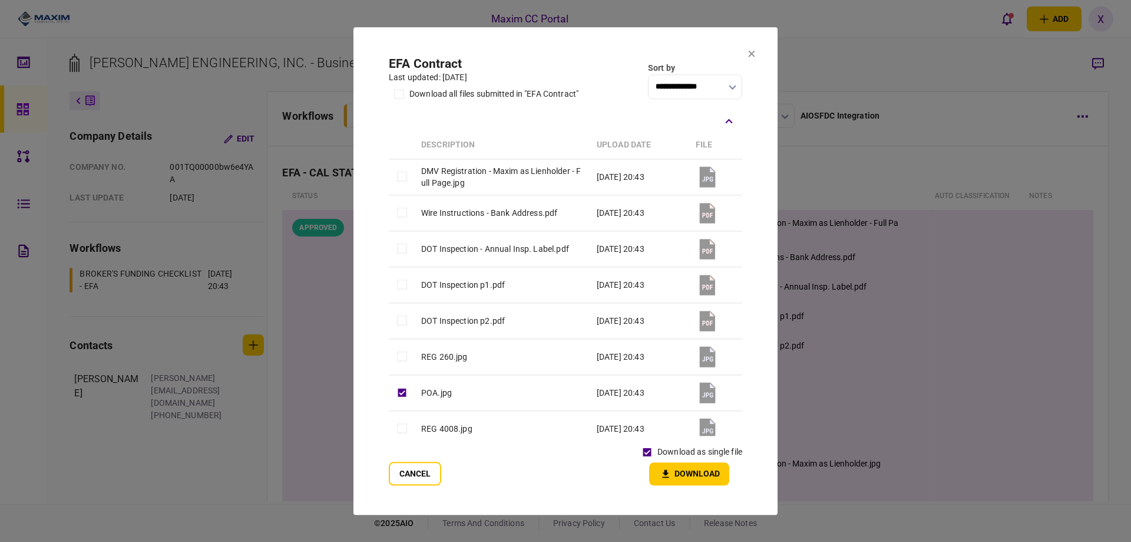
click at [749, 58] on button at bounding box center [751, 53] width 7 height 9
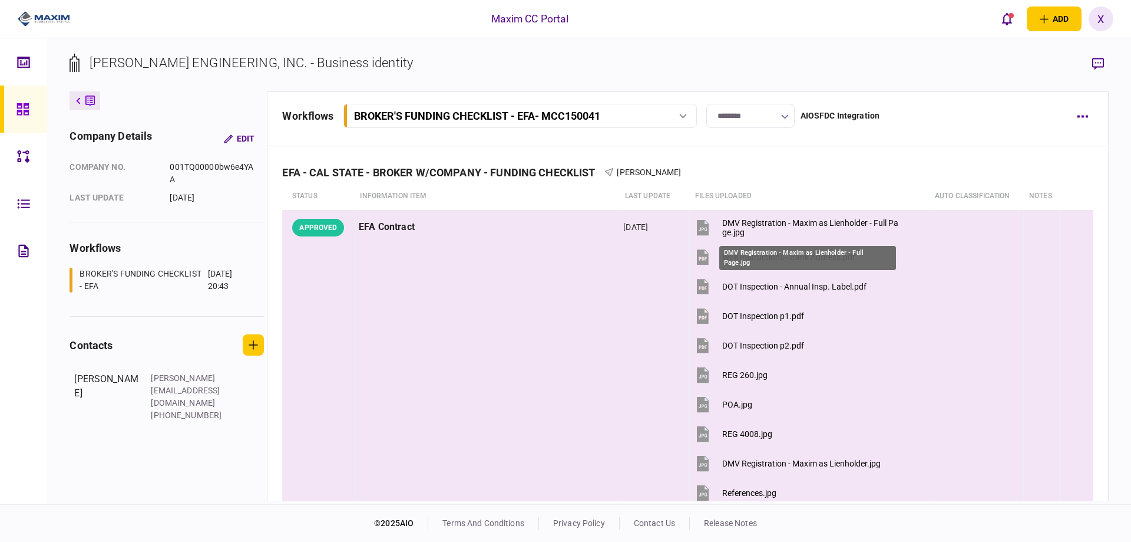
click at [743, 226] on div "DMV Registration - Maxim as Lienholder - Full Page.jpg" at bounding box center [811, 227] width 178 height 19
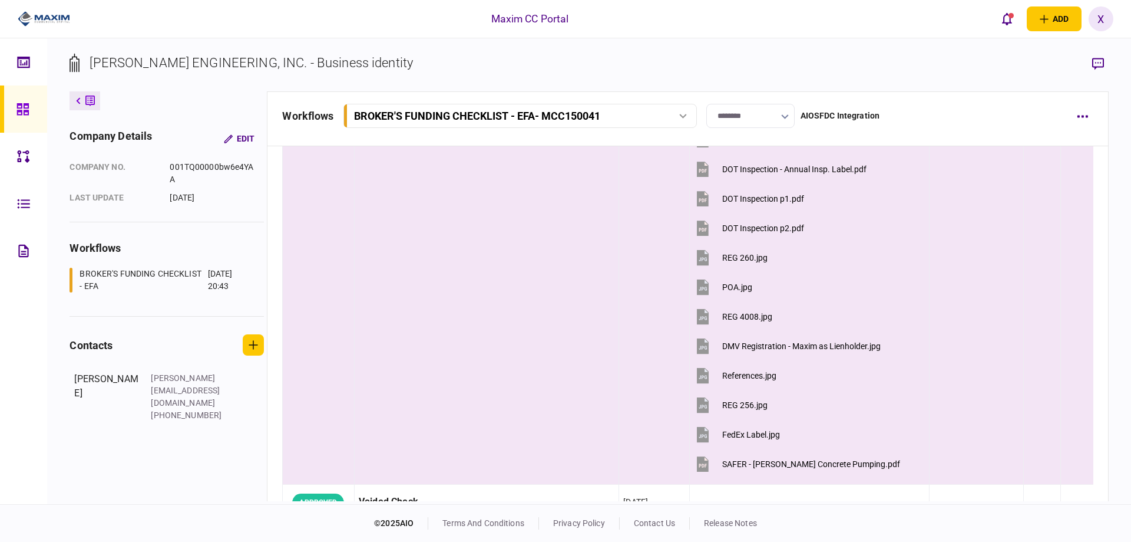
scroll to position [118, 0]
click at [740, 431] on div "FedEx Label.jpg" at bounding box center [751, 433] width 58 height 9
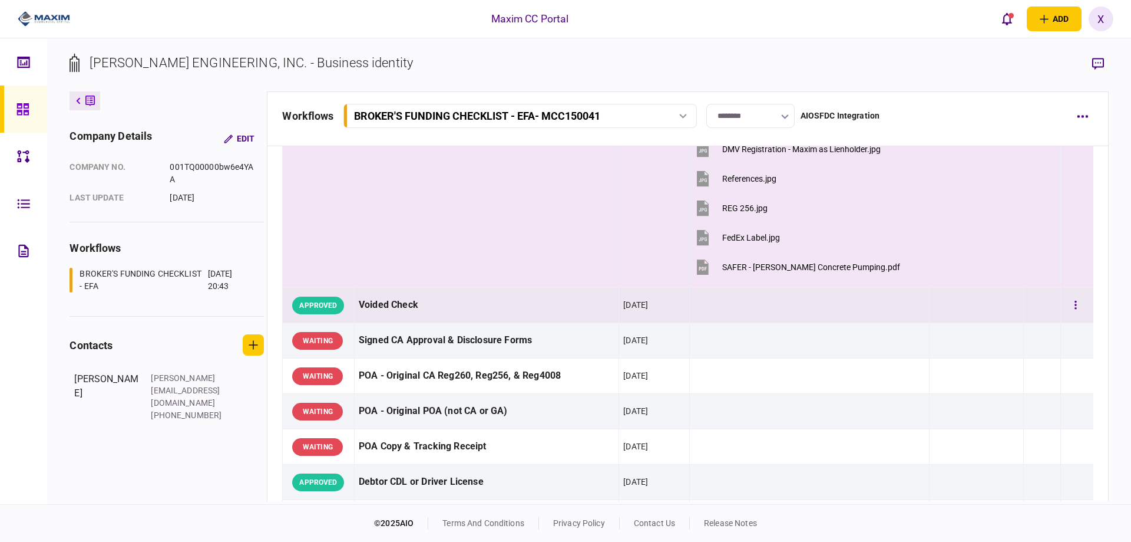
scroll to position [412, 0]
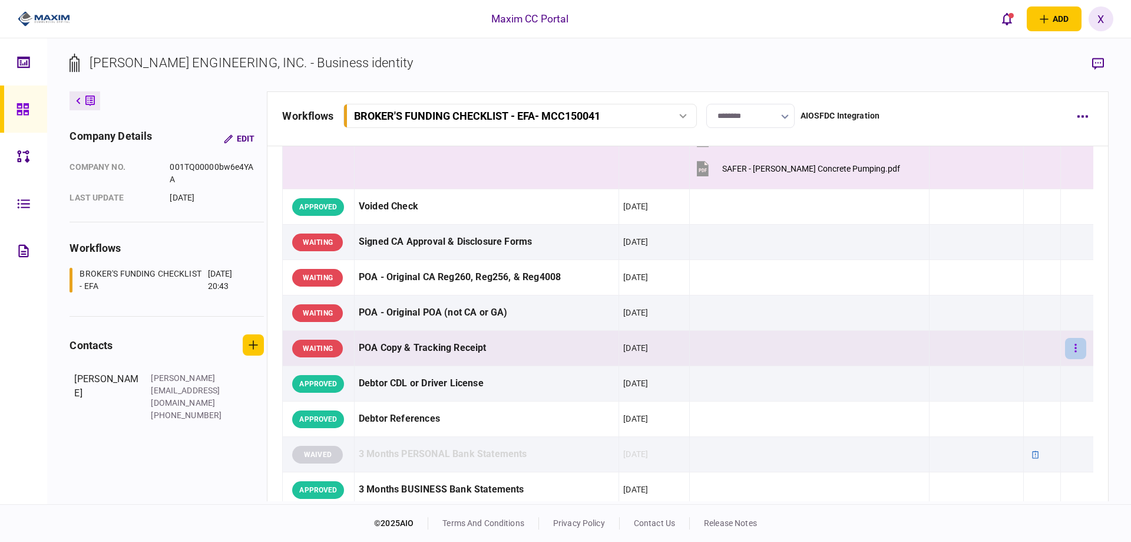
click at [1071, 353] on button "button" at bounding box center [1075, 348] width 21 height 21
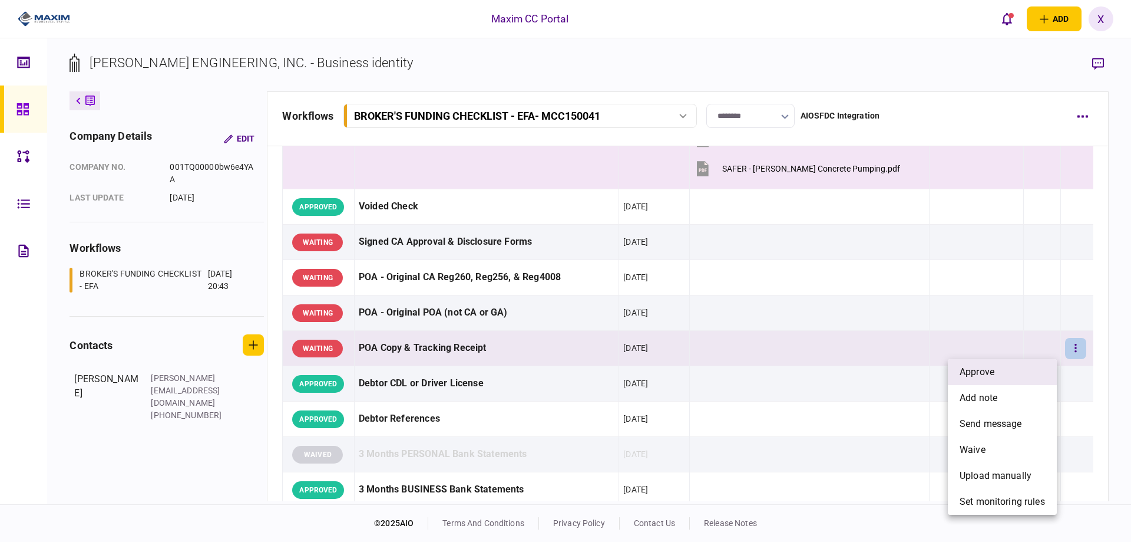
click at [995, 365] on span "approve" at bounding box center [977, 372] width 35 height 14
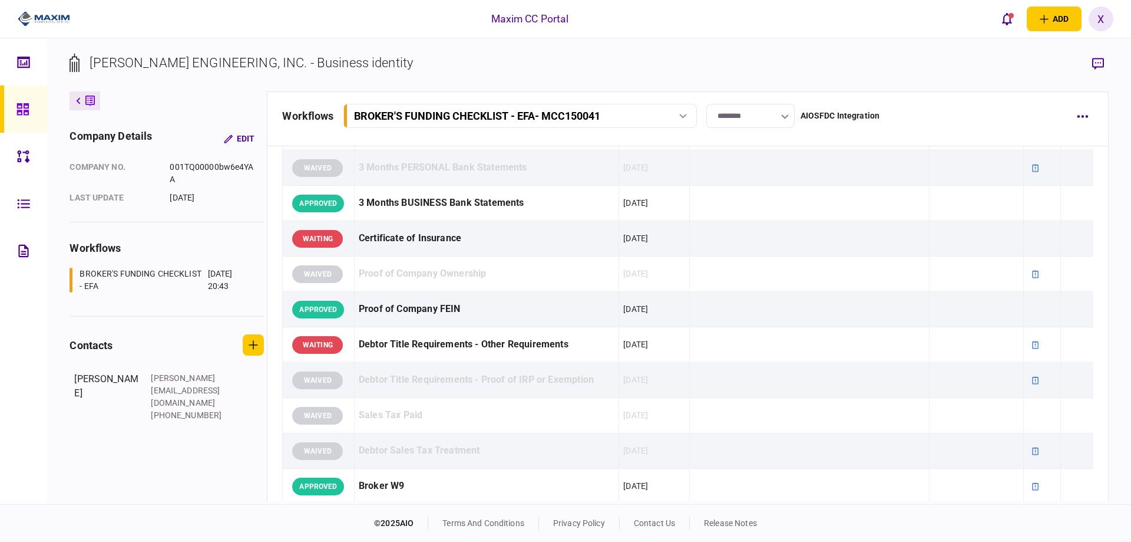
scroll to position [707, 0]
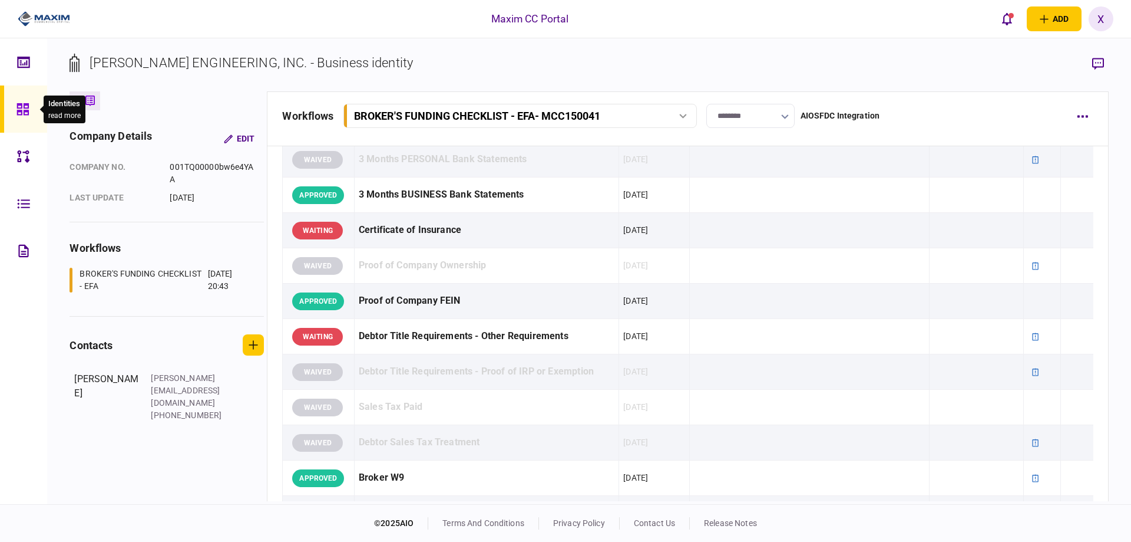
click at [26, 107] on icon at bounding box center [22, 109] width 12 height 12
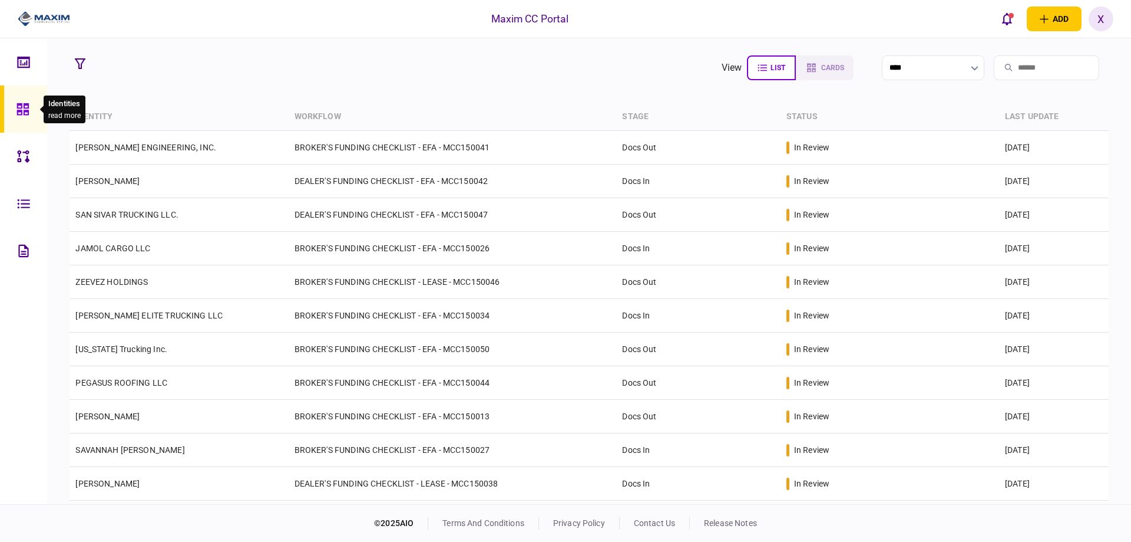
click at [18, 99] on div at bounding box center [25, 108] width 19 height 47
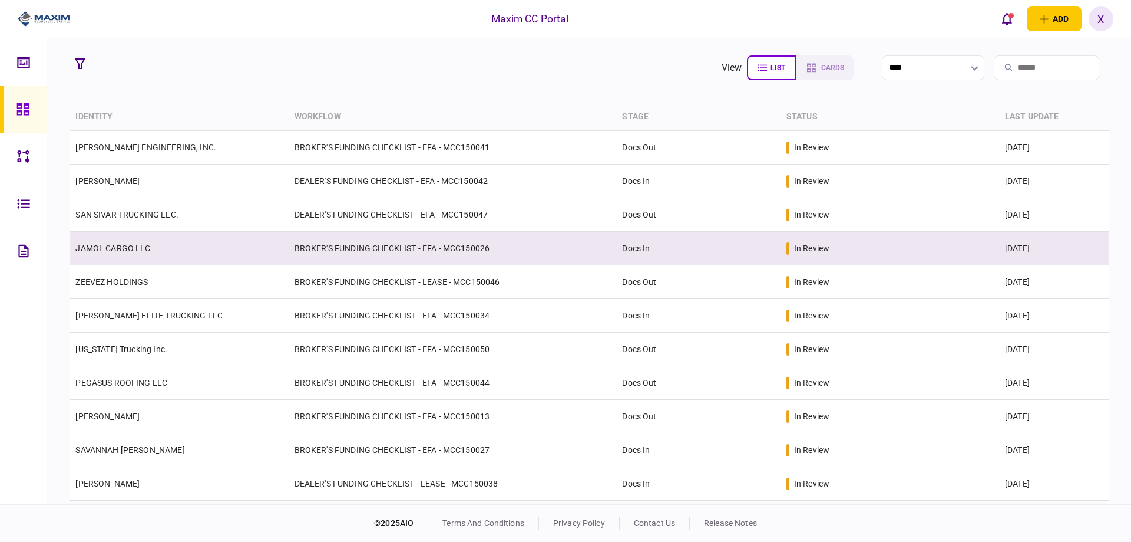
click at [110, 243] on link "JAMOL CARGO LLC" at bounding box center [112, 247] width 75 height 9
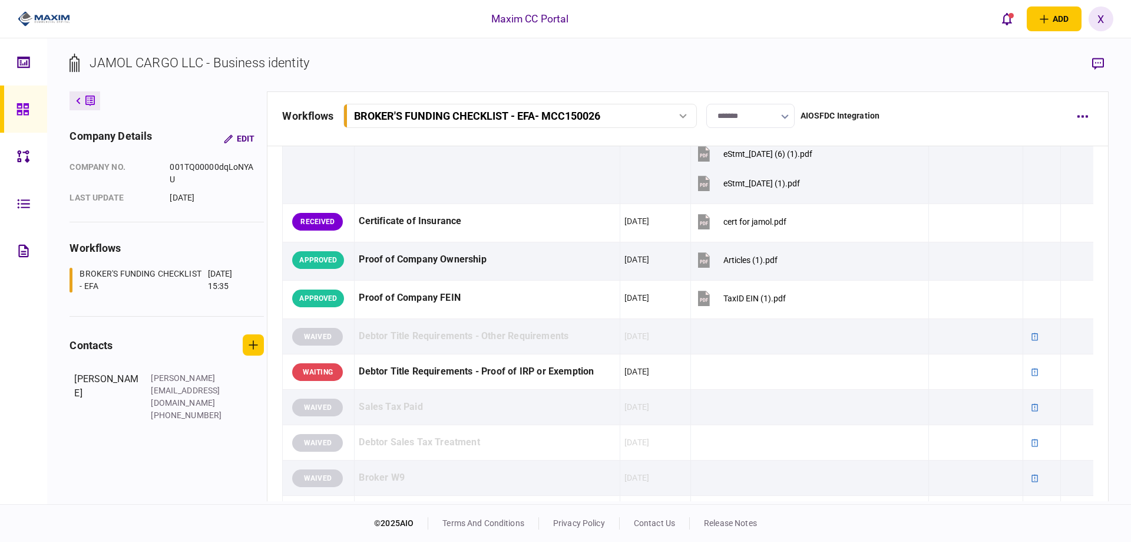
scroll to position [295, 0]
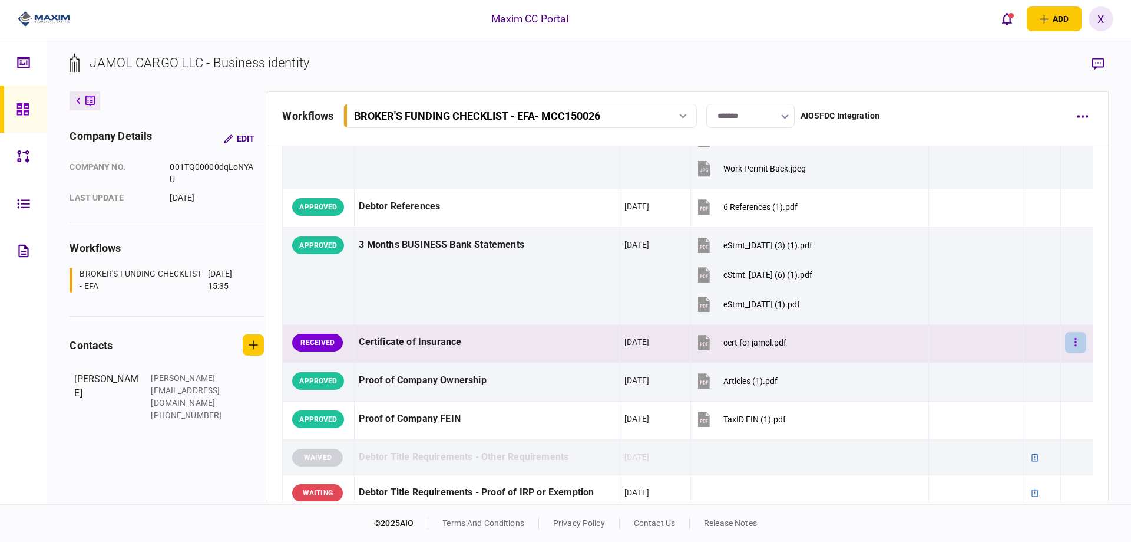
click at [1065, 346] on button "button" at bounding box center [1075, 342] width 21 height 21
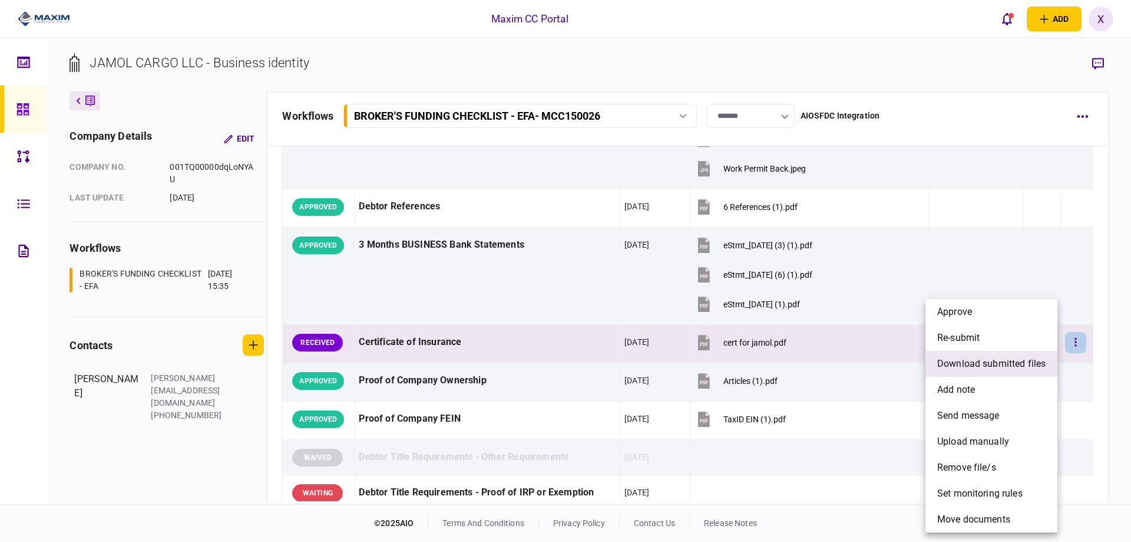
click at [1009, 365] on span "download submitted files" at bounding box center [992, 363] width 108 height 14
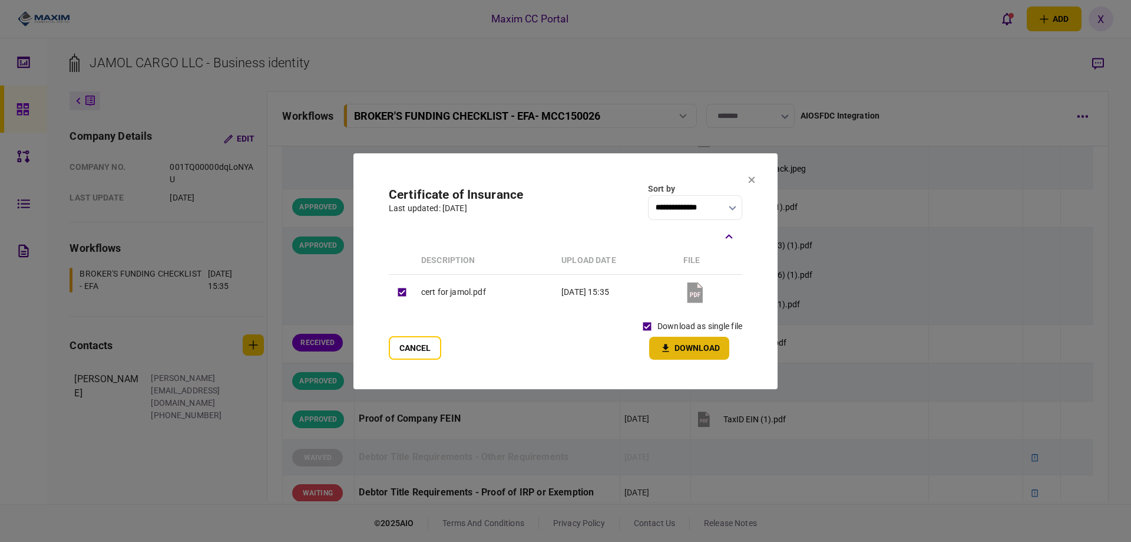
click at [678, 342] on button "Download" at bounding box center [689, 347] width 80 height 23
click at [752, 180] on icon at bounding box center [752, 179] width 6 height 6
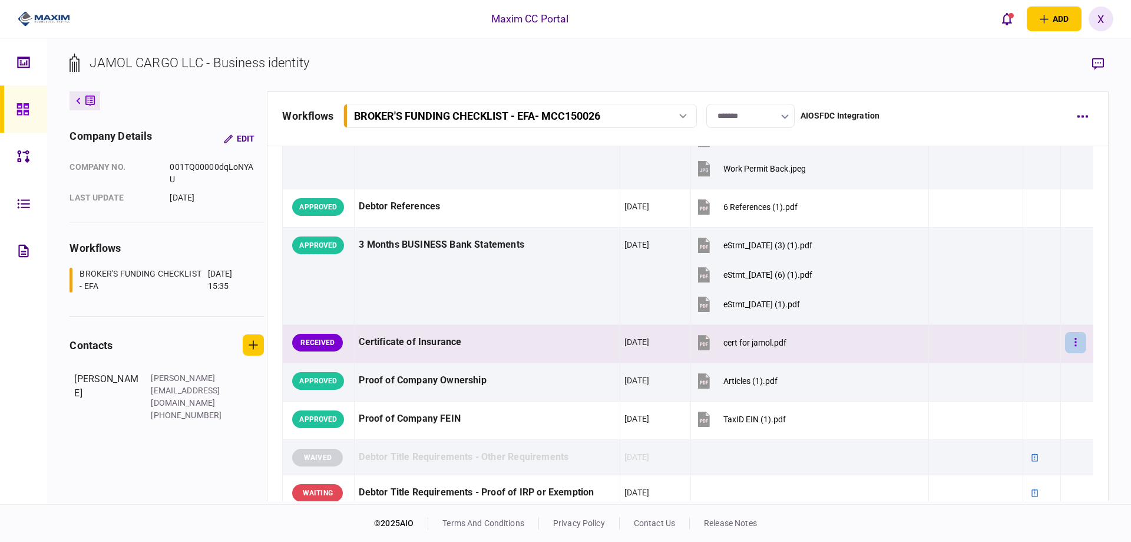
click at [1075, 342] on icon "button" at bounding box center [1076, 341] width 2 height 11
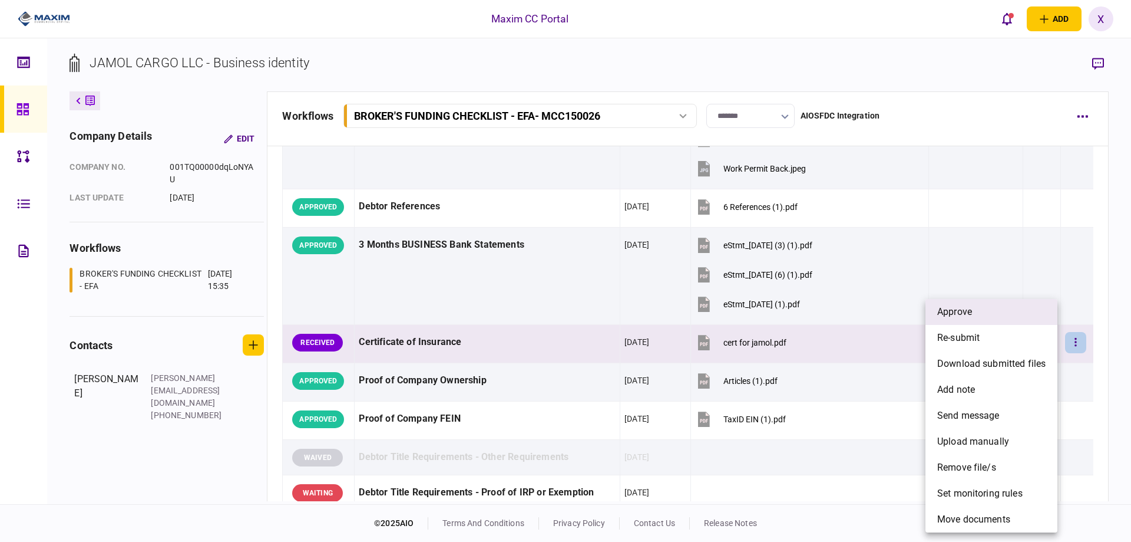
click at [1034, 316] on li "approve" at bounding box center [992, 312] width 132 height 26
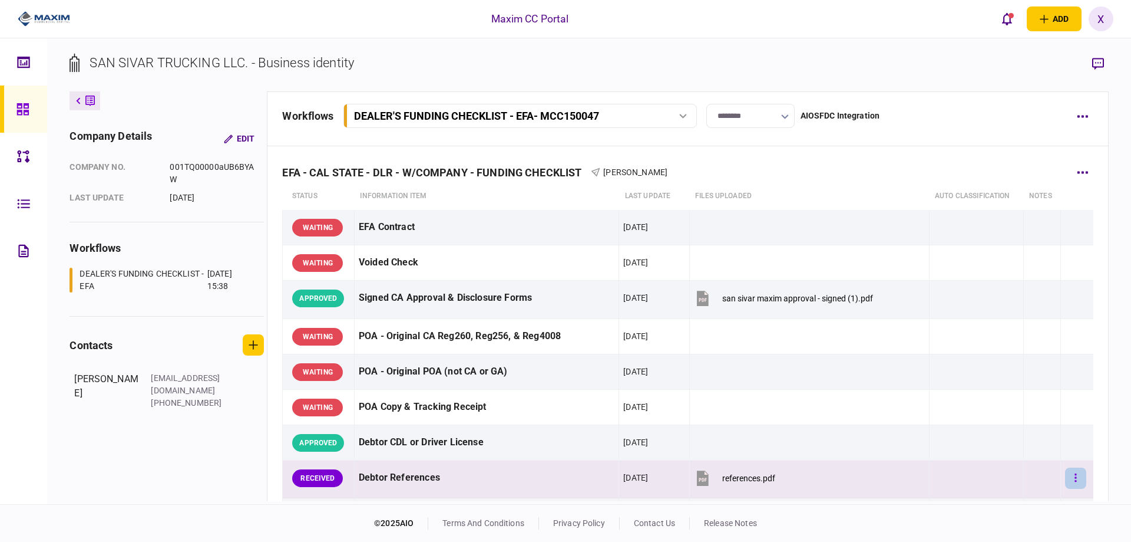
click at [1075, 477] on icon "button" at bounding box center [1076, 477] width 2 height 11
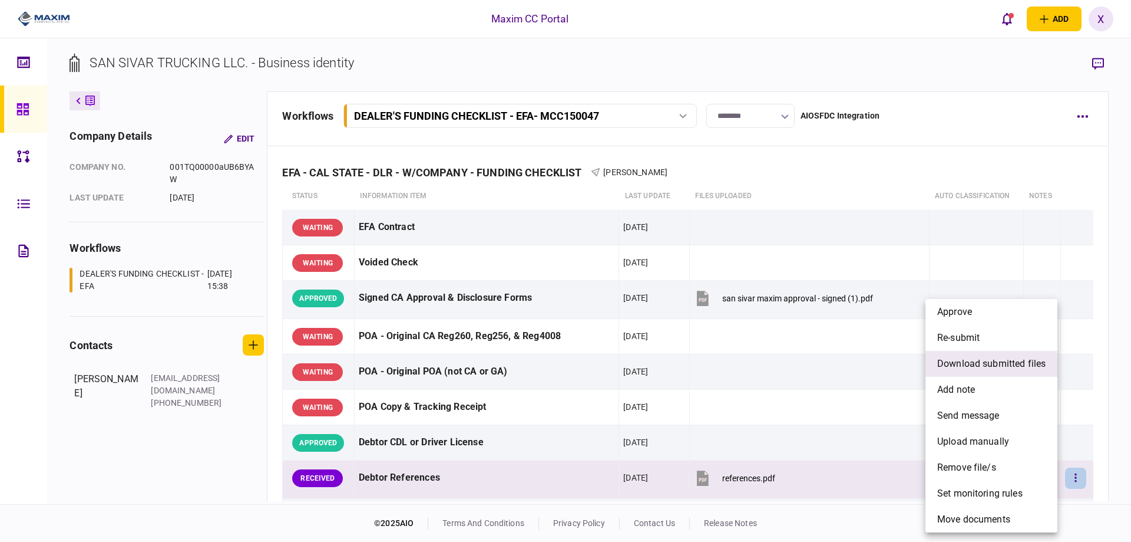
click at [977, 365] on span "download submitted files" at bounding box center [992, 363] width 108 height 14
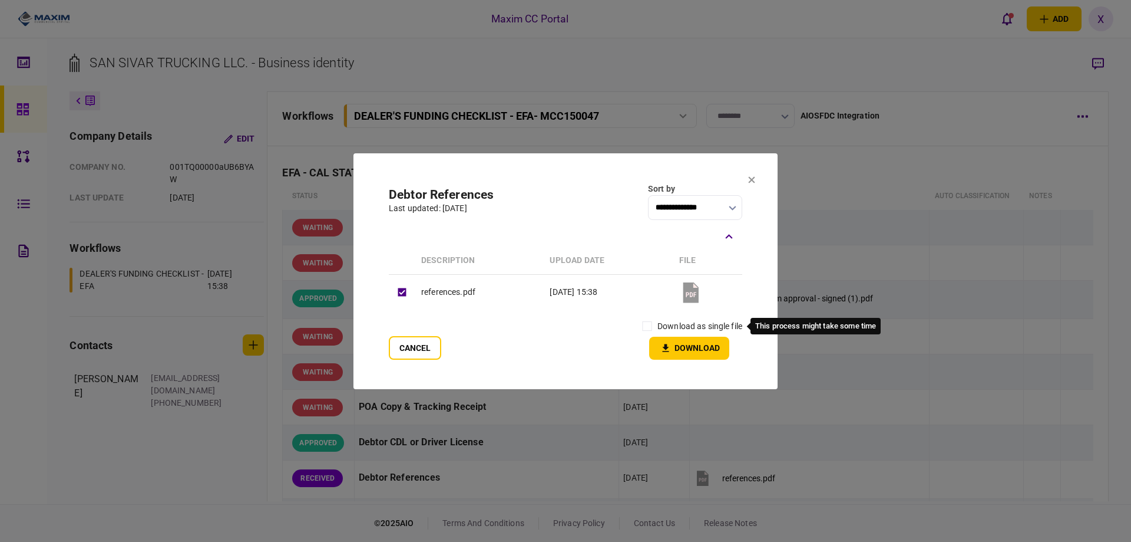
click at [666, 322] on label "download as single file" at bounding box center [700, 326] width 85 height 12
click at [660, 329] on label "download as single file" at bounding box center [700, 326] width 85 height 12
click at [674, 344] on button "Download" at bounding box center [689, 347] width 80 height 23
click at [743, 183] on section "**********" at bounding box center [566, 271] width 424 height 236
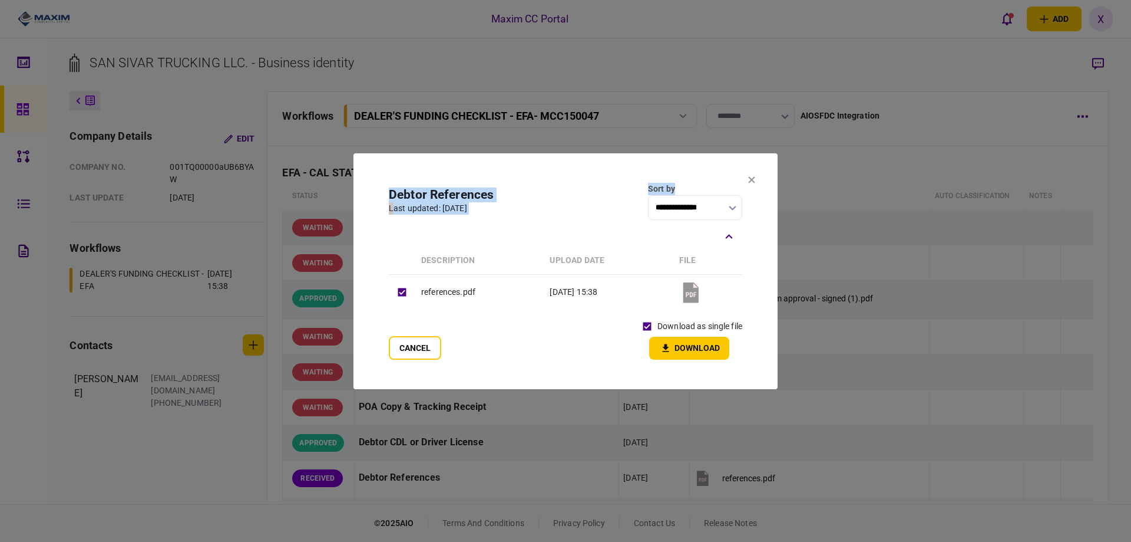
click at [752, 175] on section "**********" at bounding box center [566, 271] width 424 height 236
click at [749, 176] on icon at bounding box center [751, 179] width 7 height 7
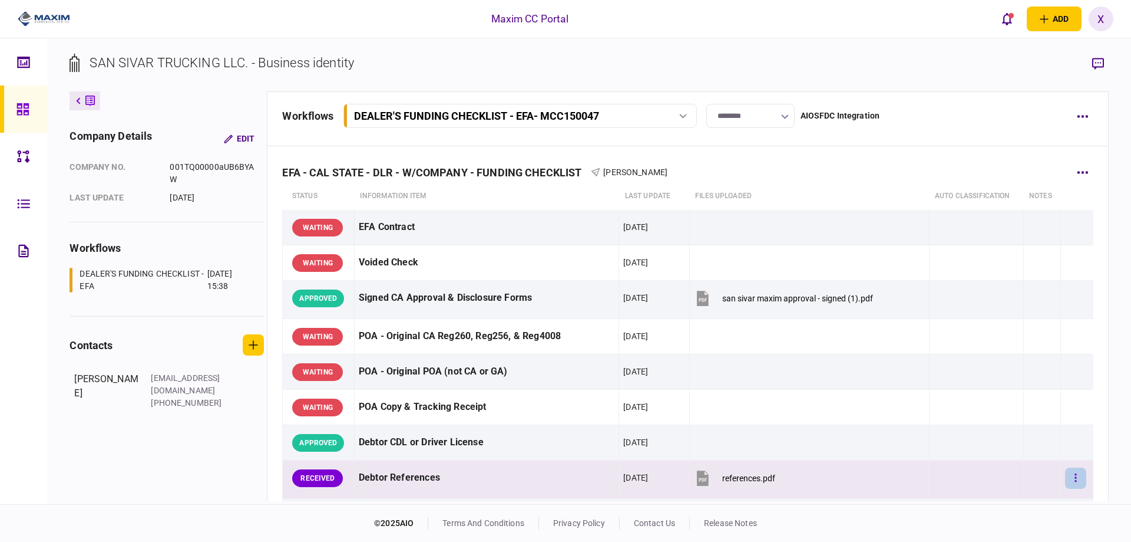
click at [1070, 481] on button "button" at bounding box center [1075, 477] width 21 height 21
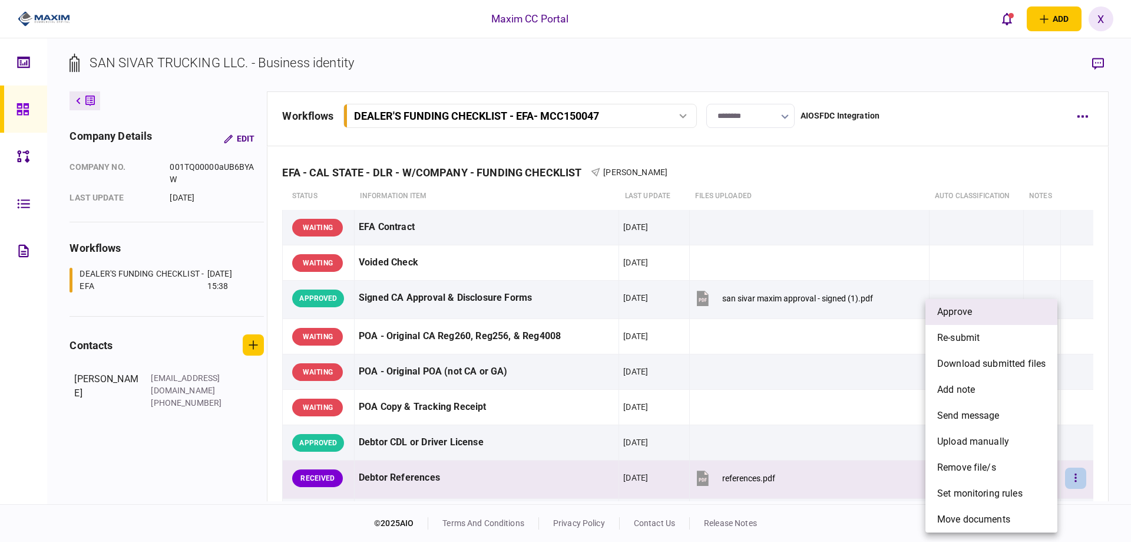
click at [1010, 305] on li "approve" at bounding box center [992, 312] width 132 height 26
